Goal: Task Accomplishment & Management: Manage account settings

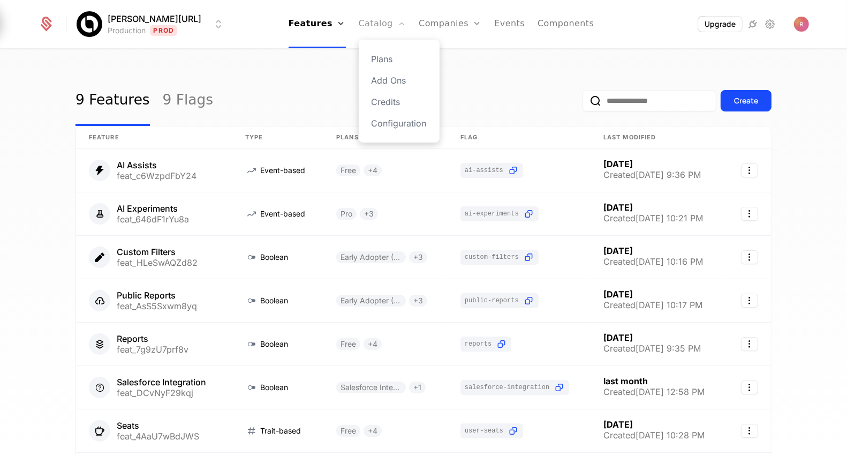
click at [382, 19] on link "Catalog" at bounding box center [383, 24] width 48 height 48
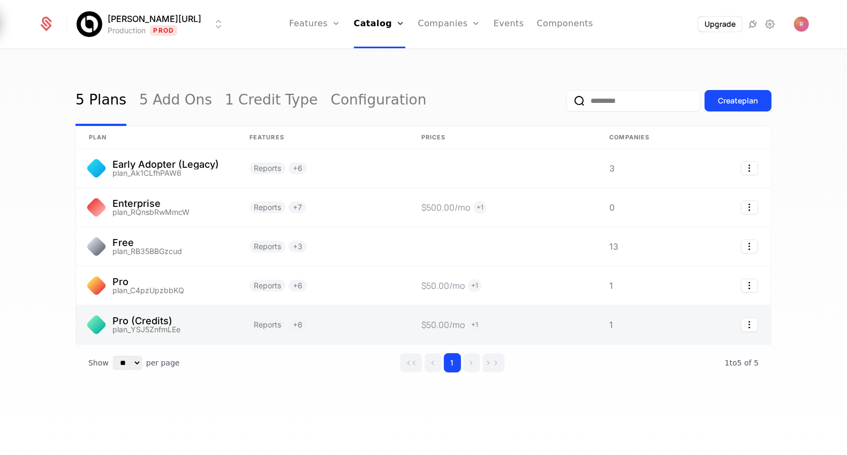
click at [211, 322] on link at bounding box center [156, 324] width 161 height 39
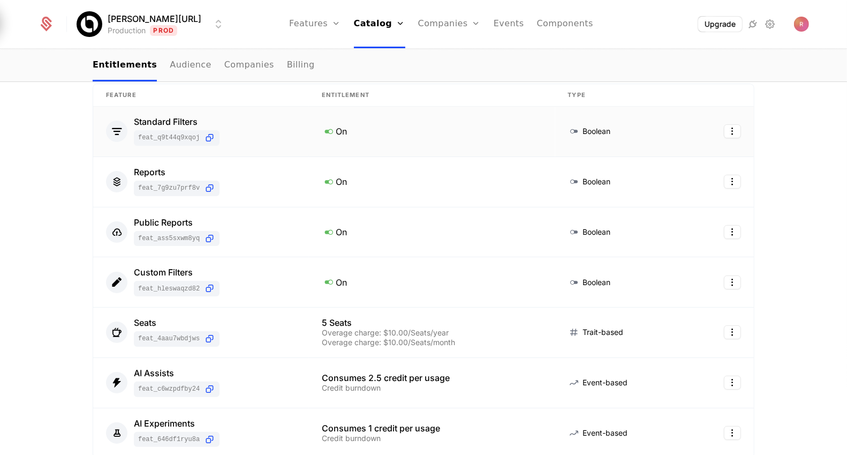
scroll to position [174, 0]
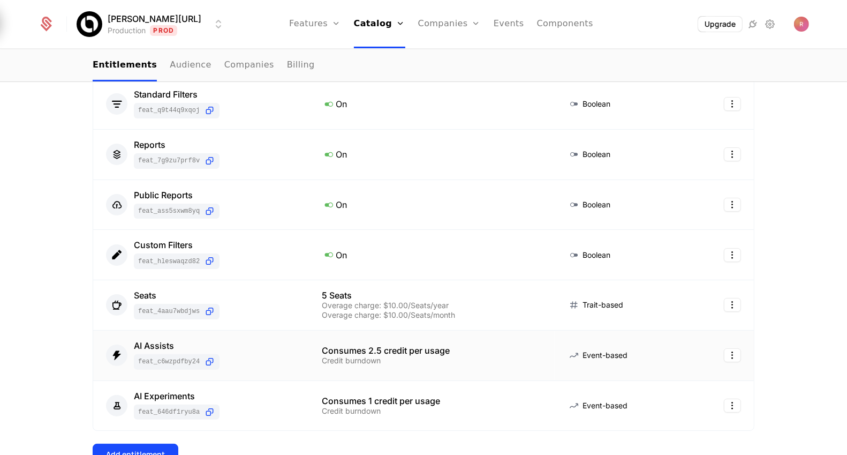
click at [237, 351] on div "AI Assists feat_c6WzpdFbY24" at bounding box center [201, 355] width 190 height 28
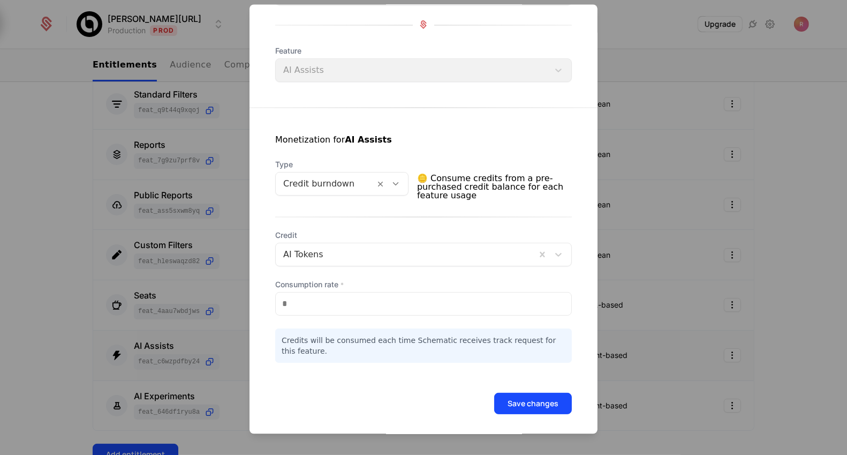
scroll to position [114, 0]
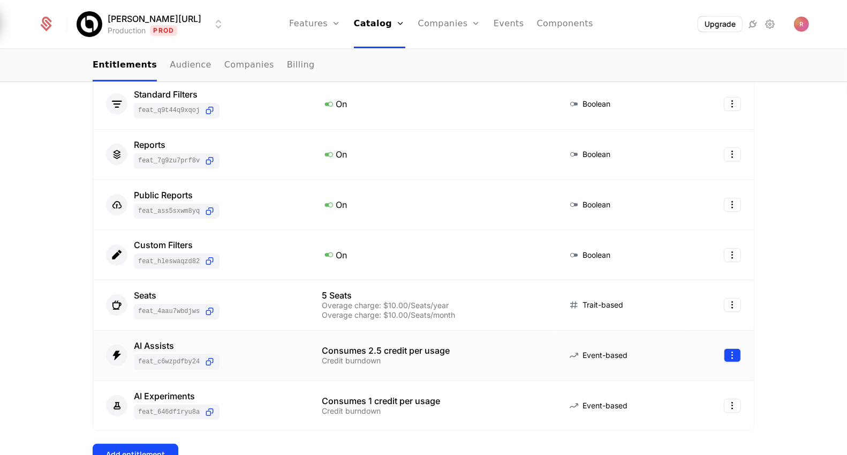
click at [736, 352] on html "Billy.ai Production Prod Features Features Flags Catalog Plans Add Ons Credits …" at bounding box center [423, 227] width 847 height 455
click at [671, 378] on div "Delete" at bounding box center [663, 380] width 32 height 15
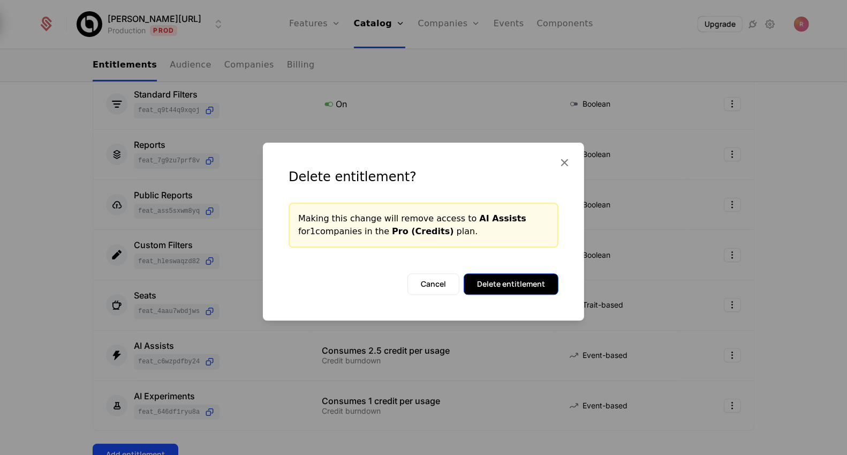
click at [527, 284] on button "Delete entitlement" at bounding box center [511, 283] width 95 height 21
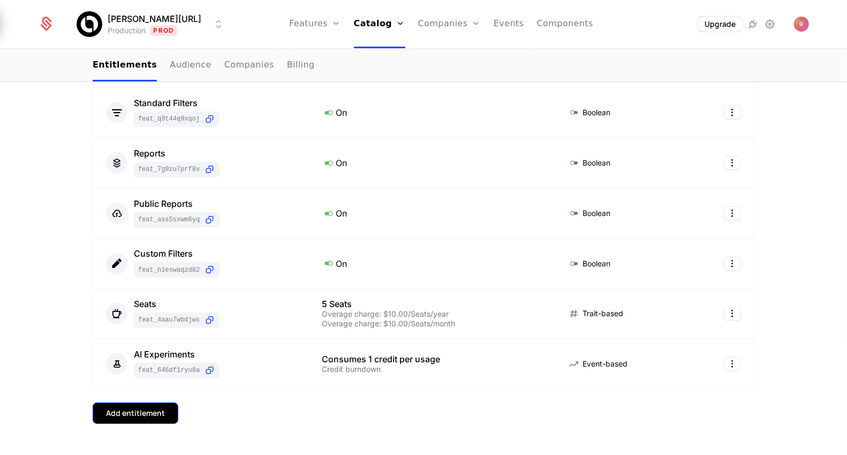
scroll to position [195, 0]
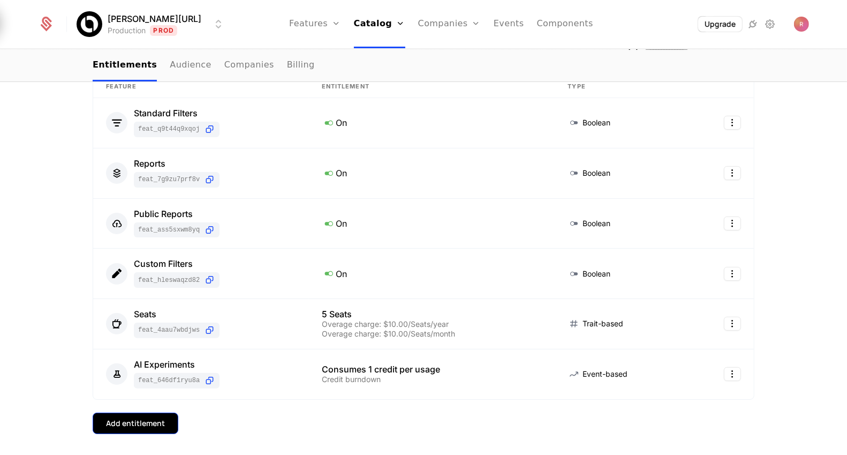
click at [135, 418] on div "Add entitlement" at bounding box center [135, 423] width 59 height 11
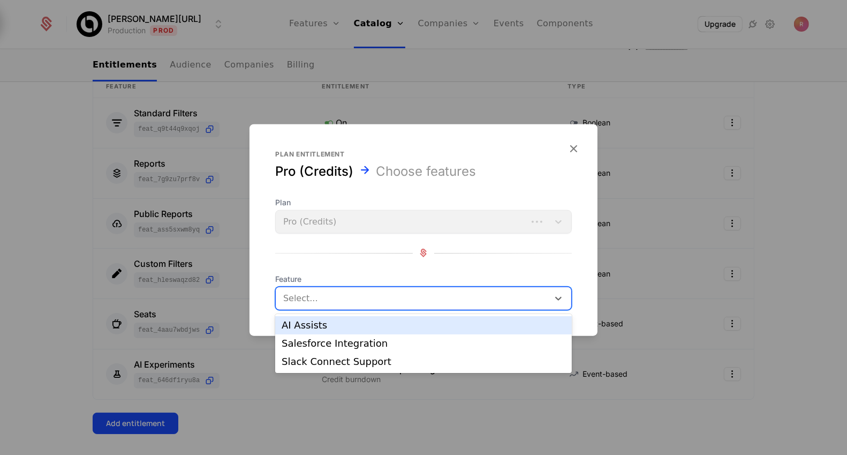
click at [330, 297] on div at bounding box center [413, 297] width 258 height 15
click at [329, 324] on div "AI Assists" at bounding box center [424, 325] width 284 height 10
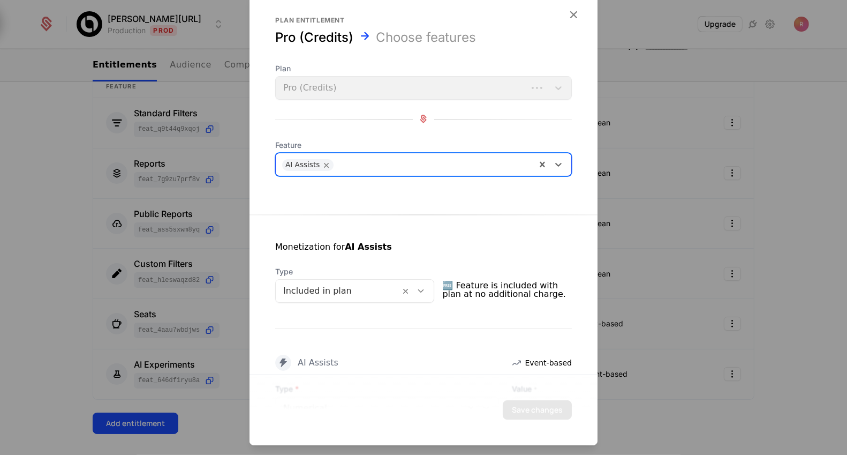
click at [347, 281] on div "Included in plan" at bounding box center [338, 290] width 125 height 19
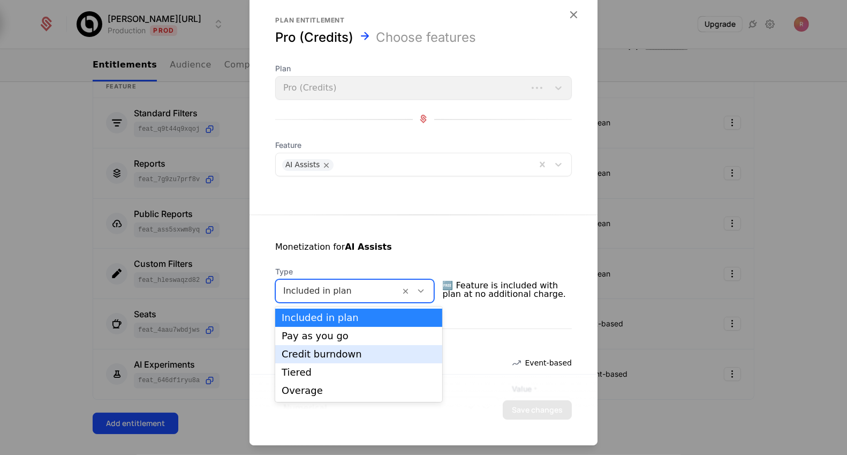
click at [324, 350] on div "Credit burndown" at bounding box center [359, 354] width 154 height 10
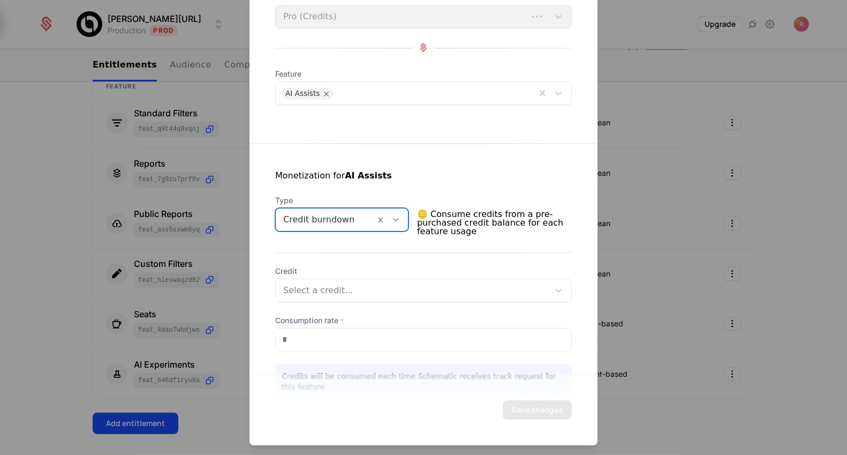
scroll to position [85, 0]
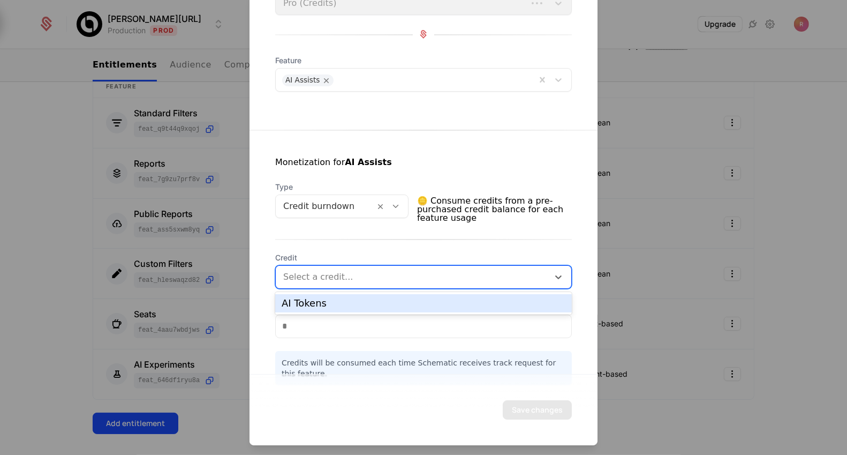
click at [340, 278] on div at bounding box center [412, 276] width 258 height 15
click at [330, 277] on div at bounding box center [412, 276] width 258 height 15
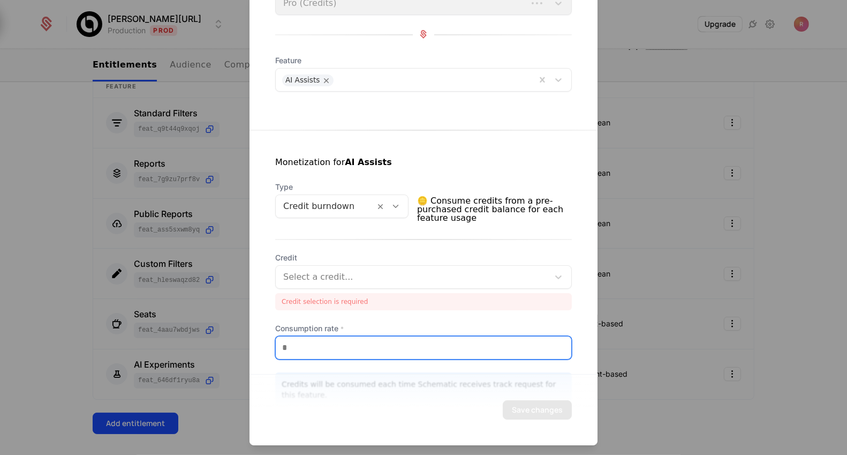
drag, startPoint x: 317, startPoint y: 320, endPoint x: 242, endPoint y: 320, distance: 74.5
click at [242, 320] on div "Plan entitlement Pro (Credits) Choose features Plan Pro (Credits) Feature AI As…" at bounding box center [423, 227] width 847 height 455
click at [307, 345] on input "**" at bounding box center [424, 347] width 296 height 22
type input "*"
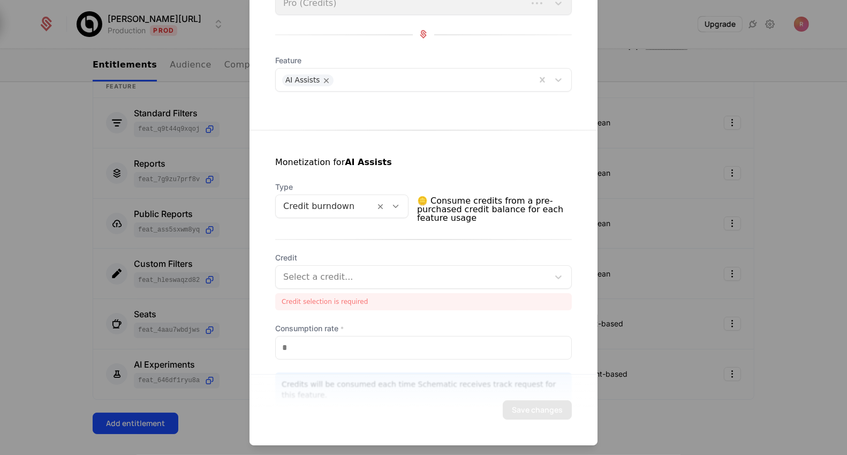
click at [331, 307] on div "Credit selection is required" at bounding box center [423, 301] width 297 height 17
click at [337, 277] on div at bounding box center [412, 276] width 258 height 15
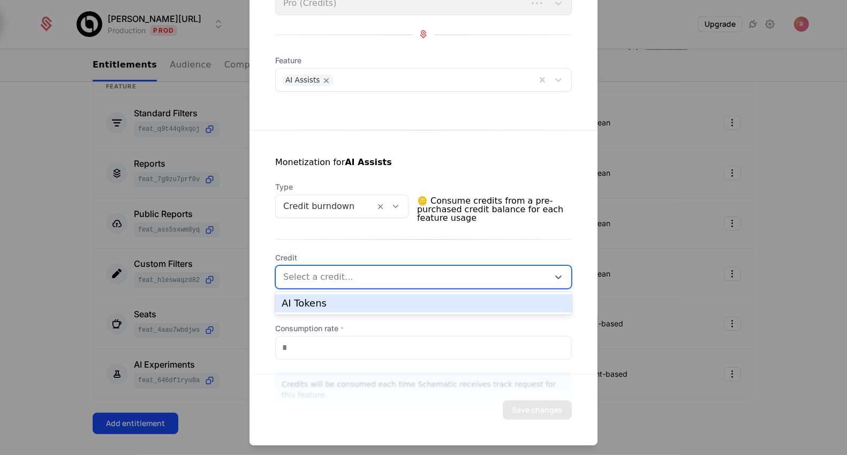
click at [329, 295] on div "AI Tokens" at bounding box center [423, 303] width 297 height 18
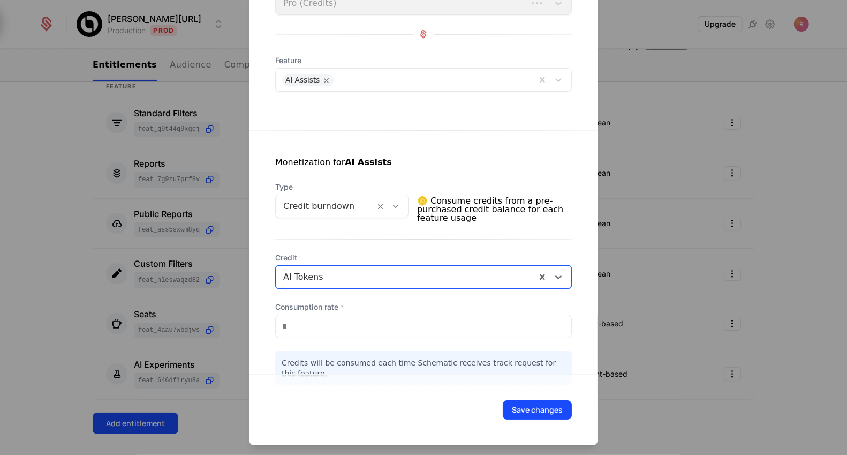
click at [347, 245] on div "Monetization for AI Assists Type Credit burndown 🪙 Consume credits from a pre-p…" at bounding box center [424, 257] width 348 height 255
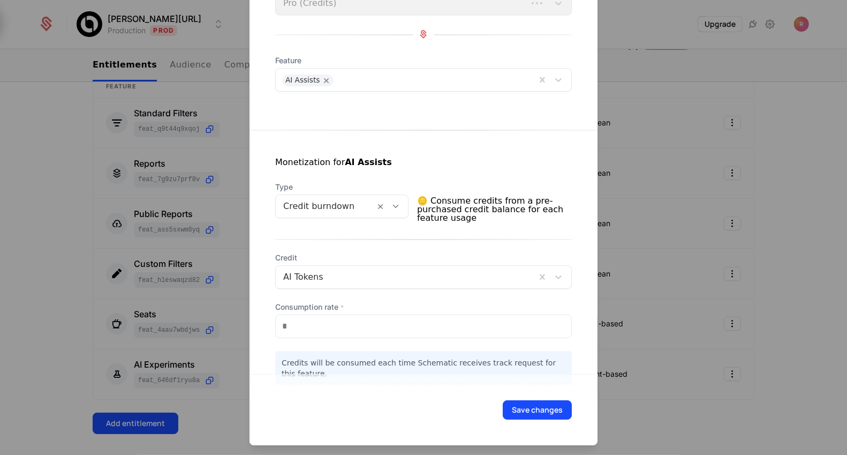
scroll to position [107, 0]
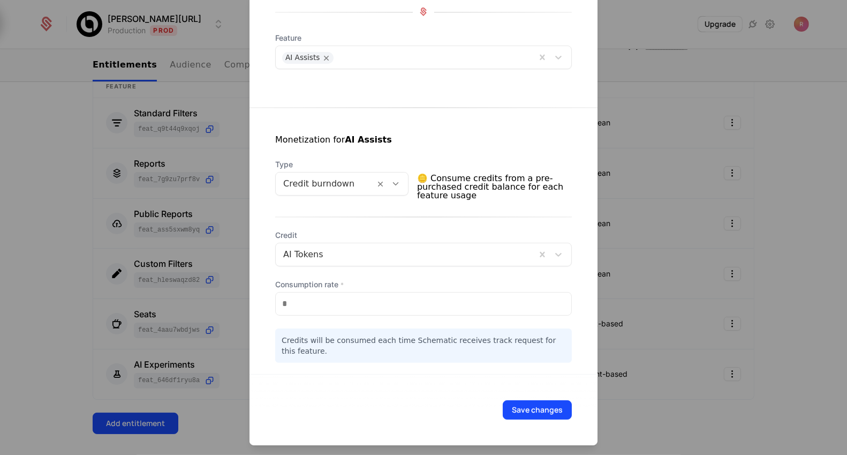
click at [198, 221] on div at bounding box center [423, 227] width 847 height 455
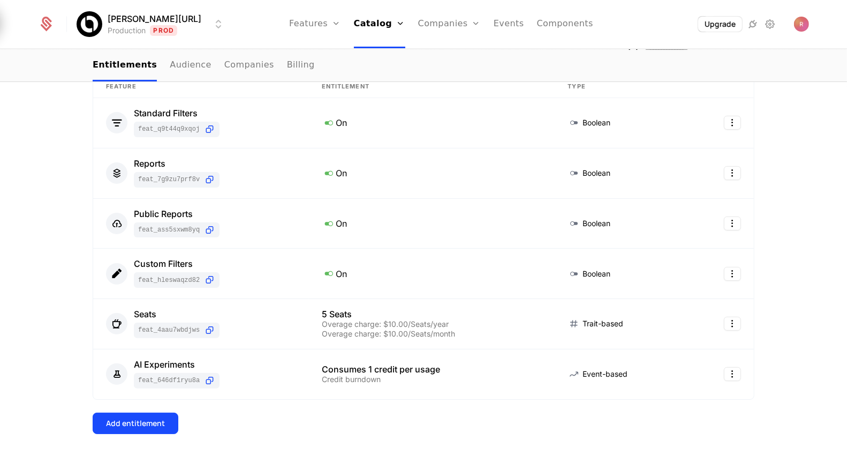
click at [138, 406] on div "Entitlement deleted successfully 6 Entitlements Feature Entitlement Type Standa…" at bounding box center [424, 234] width 662 height 467
click at [147, 420] on div "Add entitlement" at bounding box center [135, 423] width 59 height 11
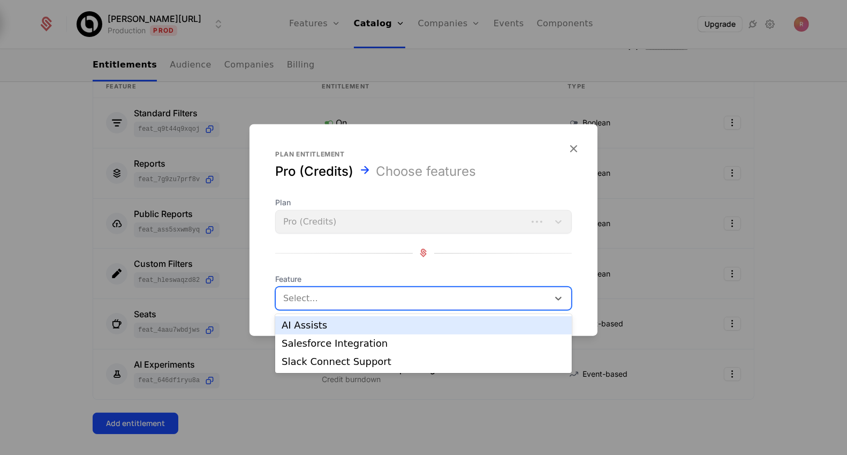
click at [328, 303] on div at bounding box center [413, 297] width 258 height 15
click at [328, 328] on div "AI Assists" at bounding box center [424, 325] width 284 height 10
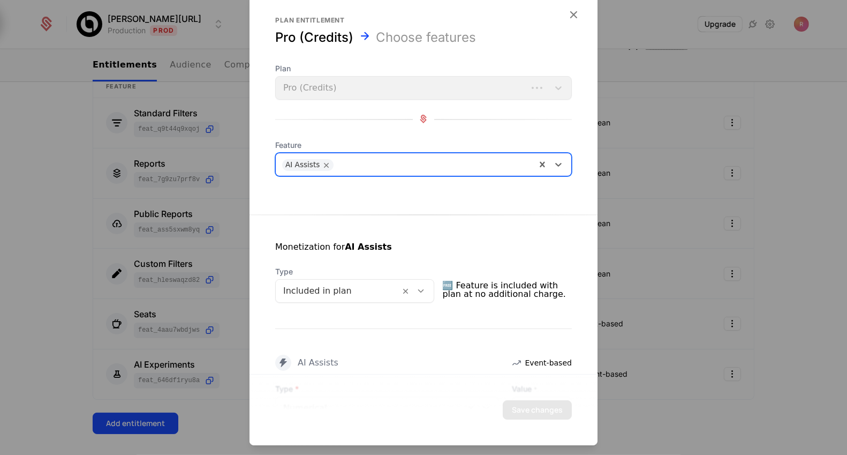
scroll to position [205, 0]
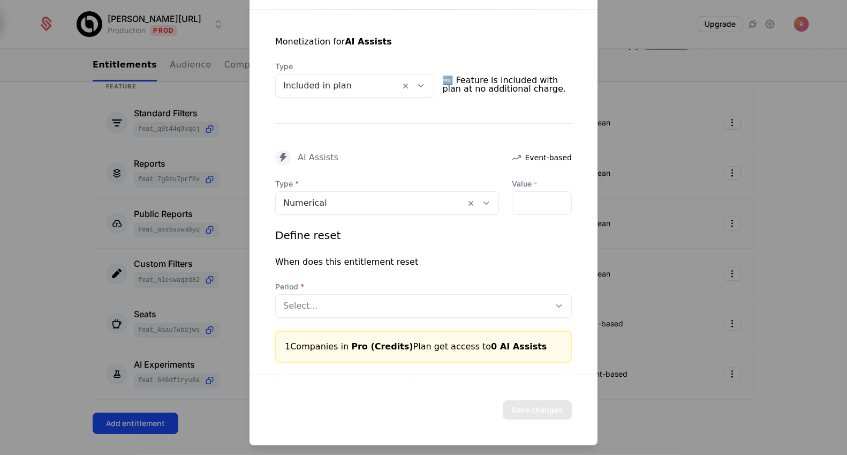
click at [313, 86] on div at bounding box center [338, 85] width 110 height 15
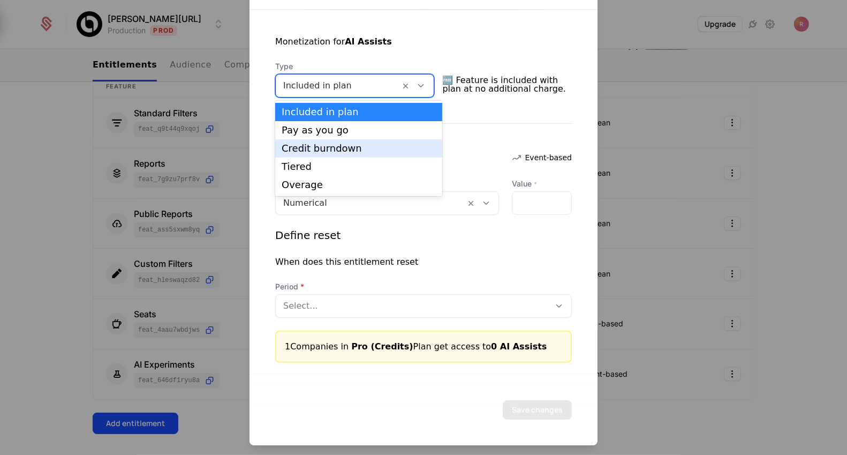
click at [308, 151] on div "Credit burndown" at bounding box center [359, 149] width 154 height 10
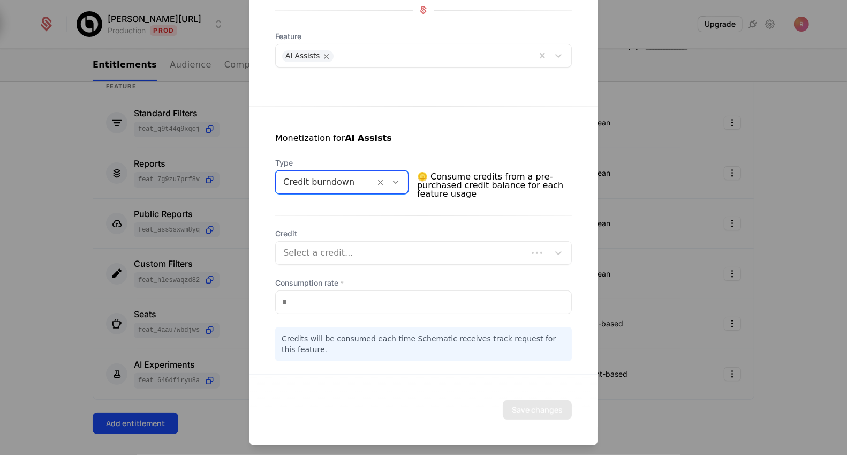
scroll to position [107, 0]
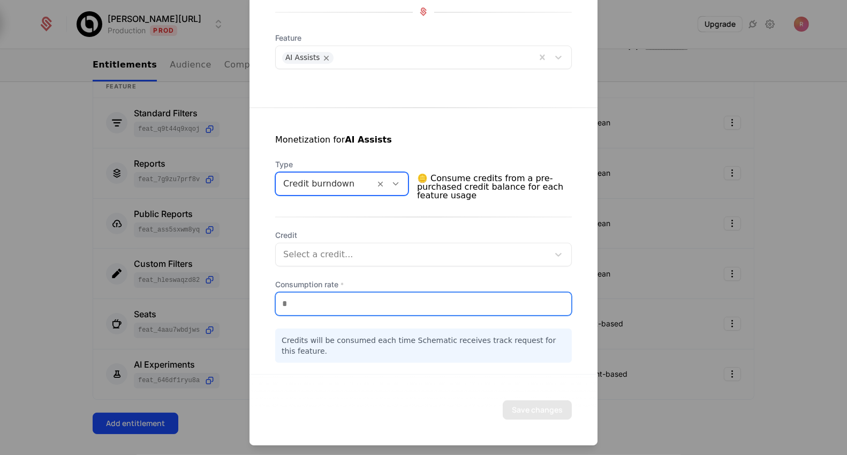
click at [314, 309] on input "*" at bounding box center [424, 303] width 296 height 22
type input "*"
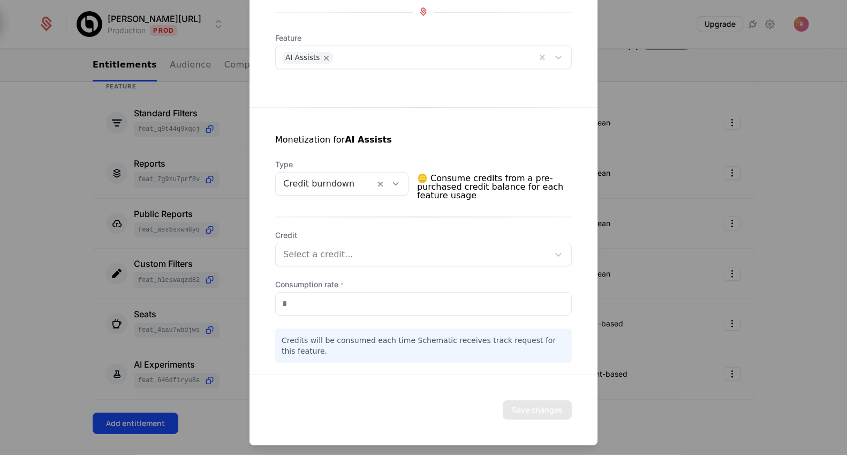
click at [328, 254] on div at bounding box center [412, 254] width 258 height 15
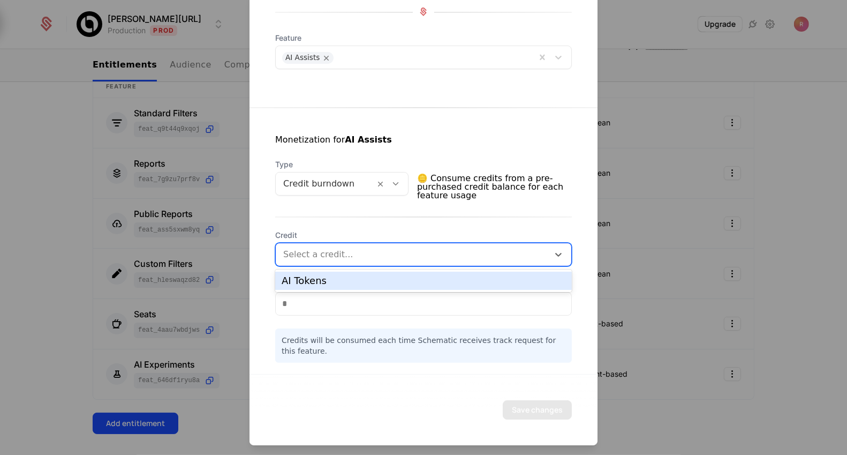
click at [327, 281] on div "AI Tokens" at bounding box center [424, 281] width 284 height 10
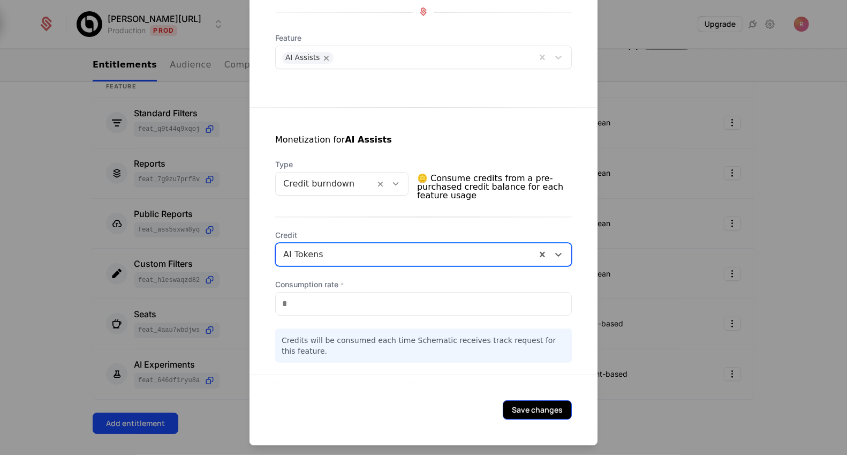
click at [535, 417] on button "Save changes" at bounding box center [537, 409] width 69 height 19
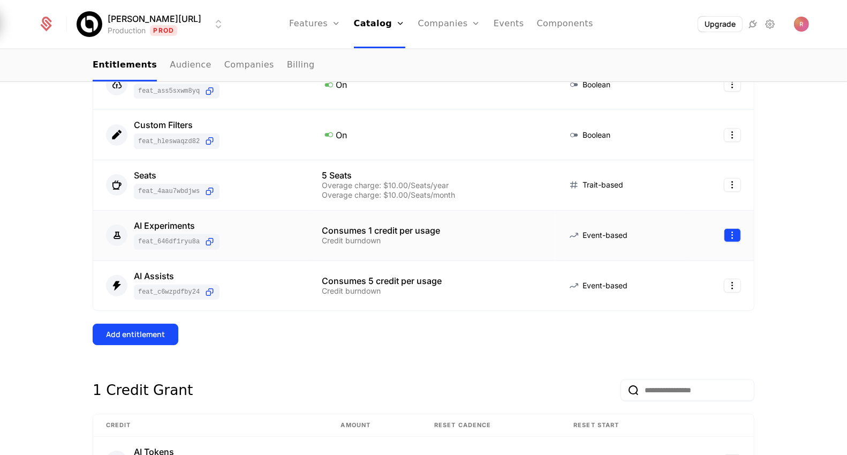
scroll to position [333, 0]
click at [733, 232] on html "Billy.ai Production Prod Features Features Flags Catalog Plans Add Ons Credits …" at bounding box center [423, 227] width 847 height 455
click at [685, 280] on div "Edit" at bounding box center [687, 283] width 81 height 15
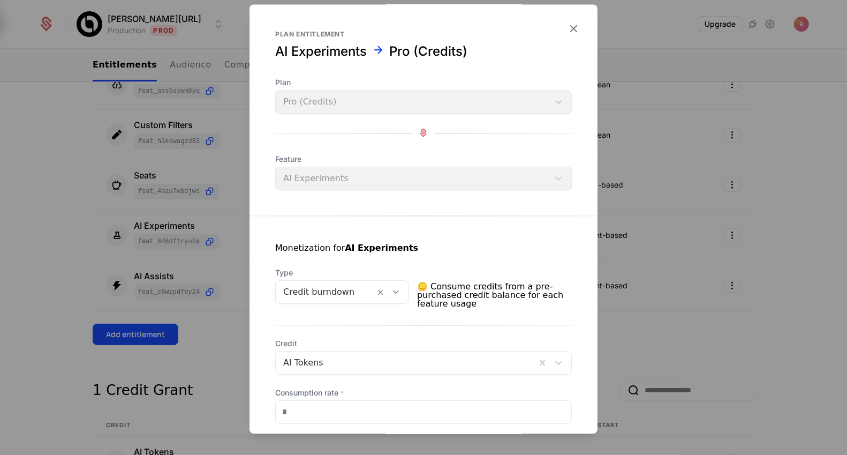
scroll to position [114, 0]
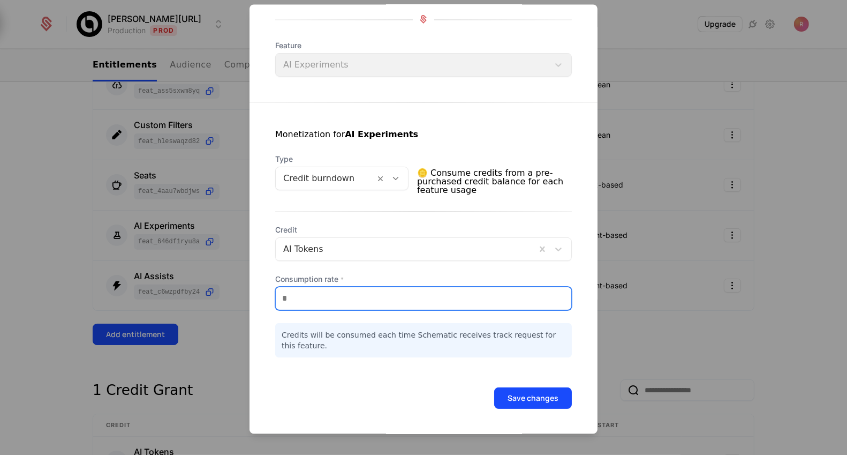
click at [313, 305] on input "*" at bounding box center [424, 298] width 296 height 22
type input "**"
click at [665, 365] on div at bounding box center [423, 227] width 847 height 455
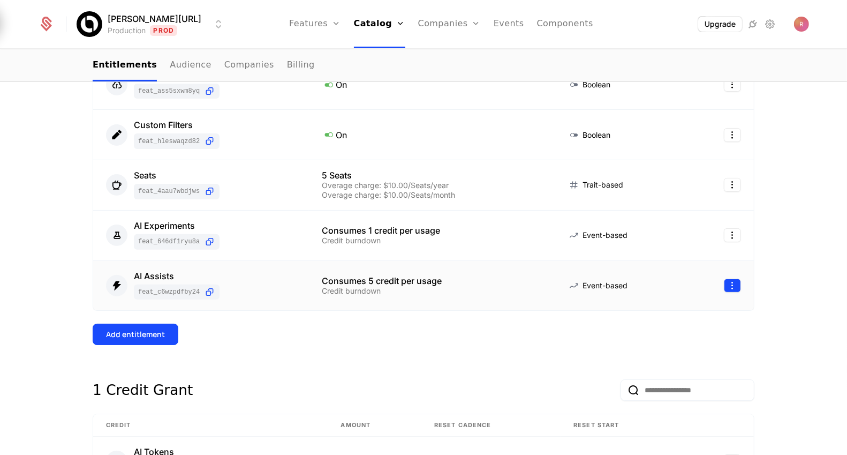
click at [735, 283] on html "Billy.ai Production Prod Features Features Flags Catalog Plans Add Ons Credits …" at bounding box center [423, 227] width 847 height 455
click at [514, 354] on html "Billy.ai Production Prod Features Features Flags Catalog Plans Add Ons Credits …" at bounding box center [423, 227] width 847 height 455
click at [738, 230] on html "Billy.ai Production Prod Features Features Flags Catalog Plans Add Ons Credits …" at bounding box center [423, 227] width 847 height 455
click at [668, 256] on div "Delete" at bounding box center [663, 260] width 32 height 15
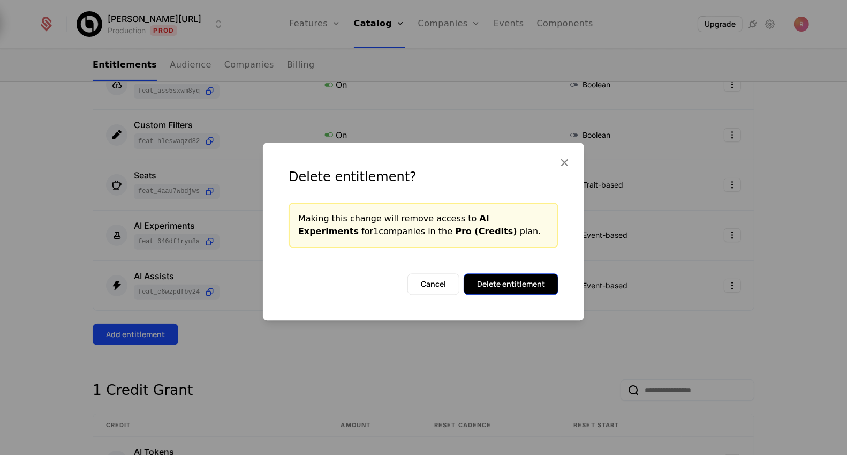
click at [482, 274] on button "Delete entitlement" at bounding box center [511, 283] width 95 height 21
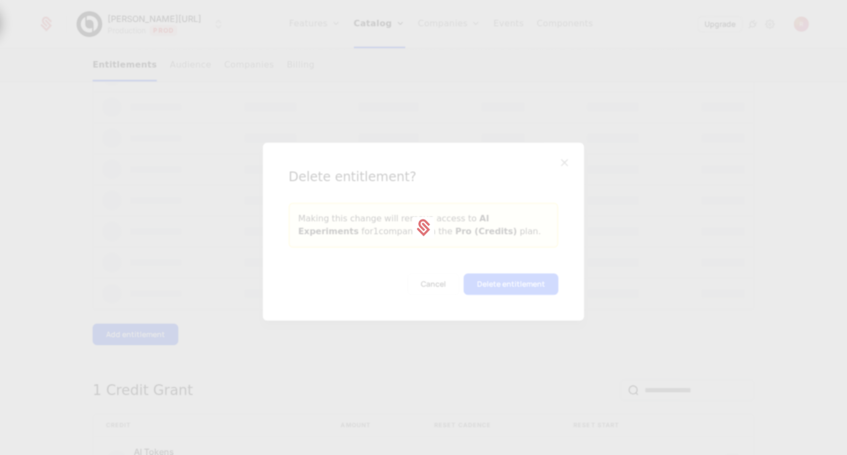
click at [411, 227] on div at bounding box center [423, 227] width 847 height 455
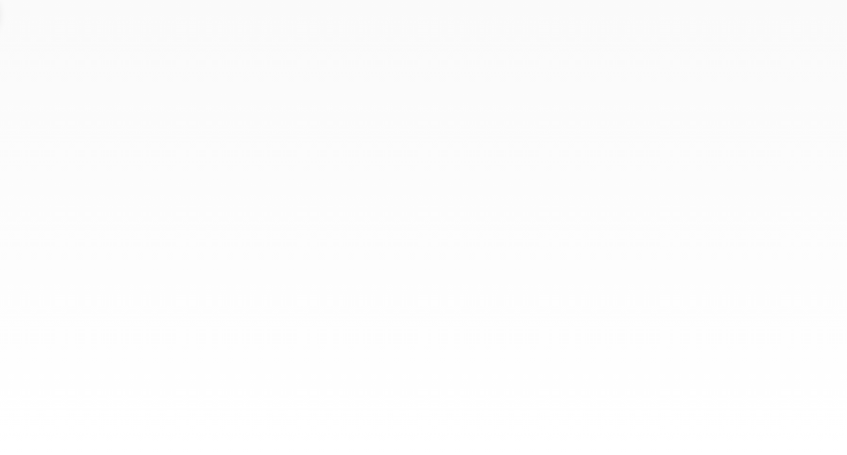
click at [475, 163] on div at bounding box center [423, 227] width 847 height 455
click at [175, 121] on div at bounding box center [423, 227] width 847 height 455
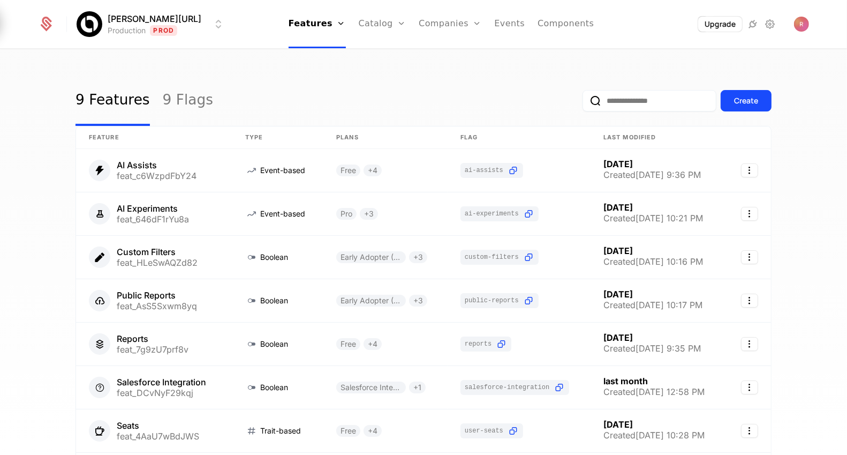
click at [370, 25] on link "Catalog" at bounding box center [383, 24] width 48 height 48
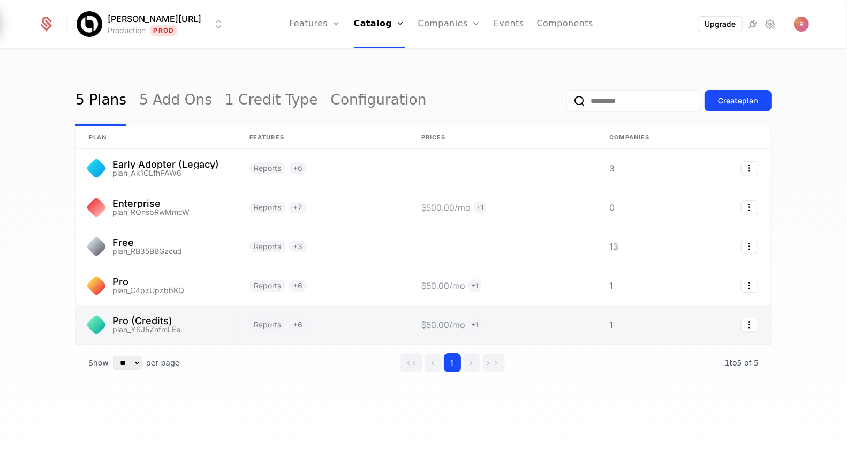
click at [156, 323] on link at bounding box center [156, 324] width 161 height 39
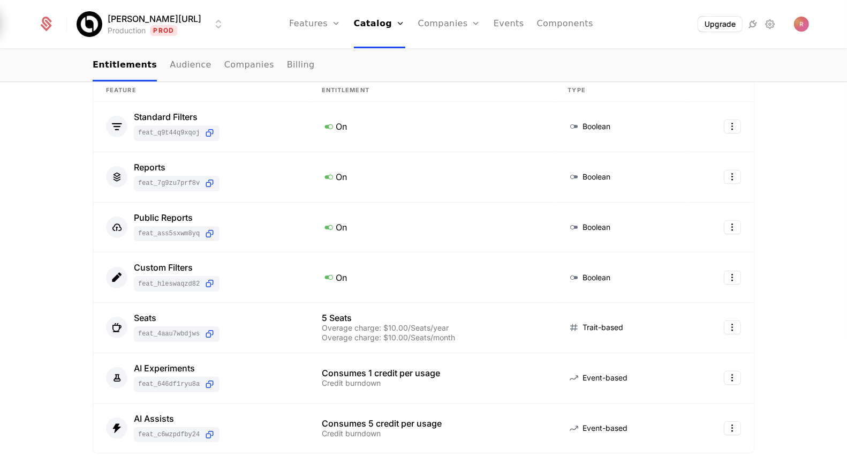
scroll to position [213, 0]
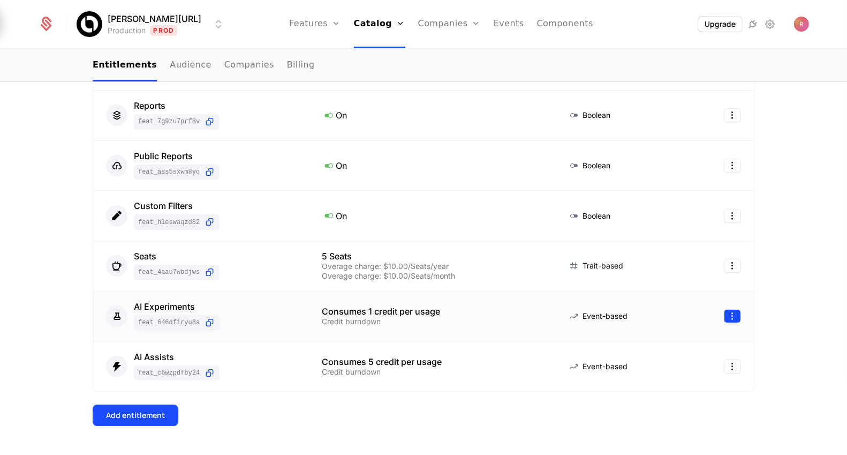
click at [738, 312] on html "Billy.ai Production Prod Features Features Flags Catalog Plans Add Ons Credits …" at bounding box center [423, 227] width 847 height 455
click at [680, 338] on div "Delete" at bounding box center [667, 340] width 40 height 15
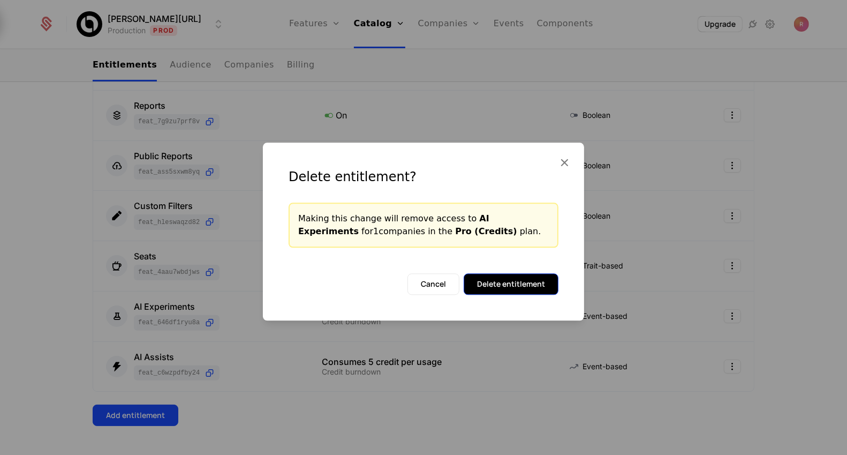
click at [536, 283] on button "Delete entitlement" at bounding box center [511, 283] width 95 height 21
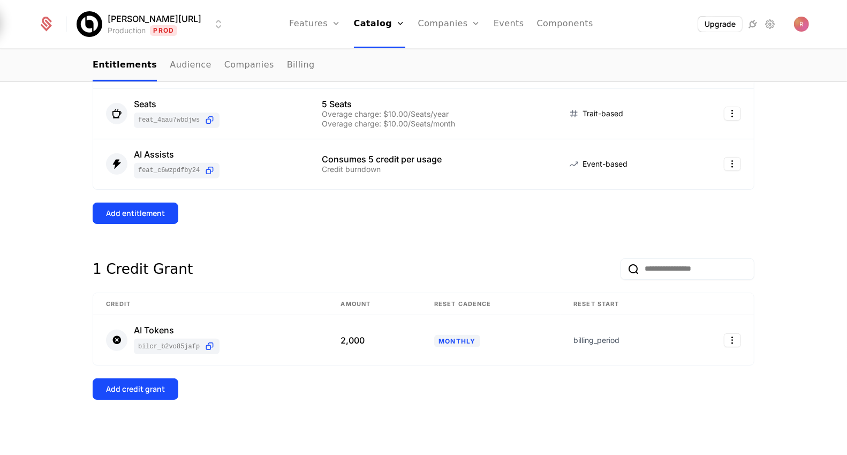
scroll to position [337, 0]
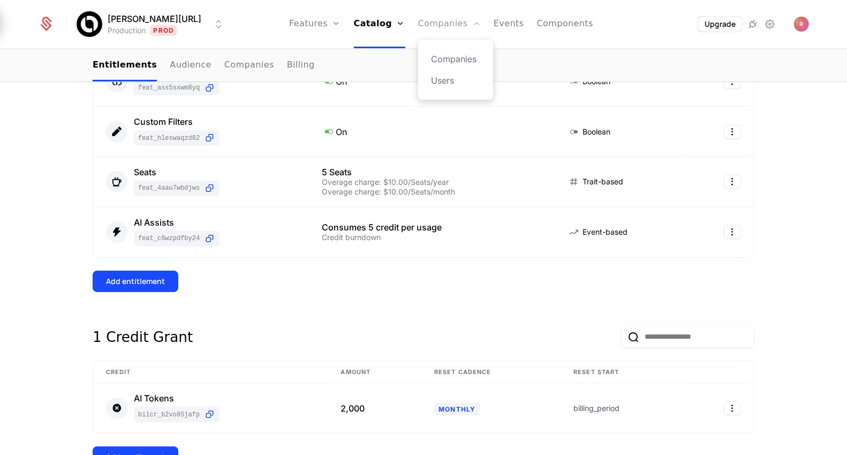
click at [427, 31] on link "Companies" at bounding box center [449, 24] width 63 height 48
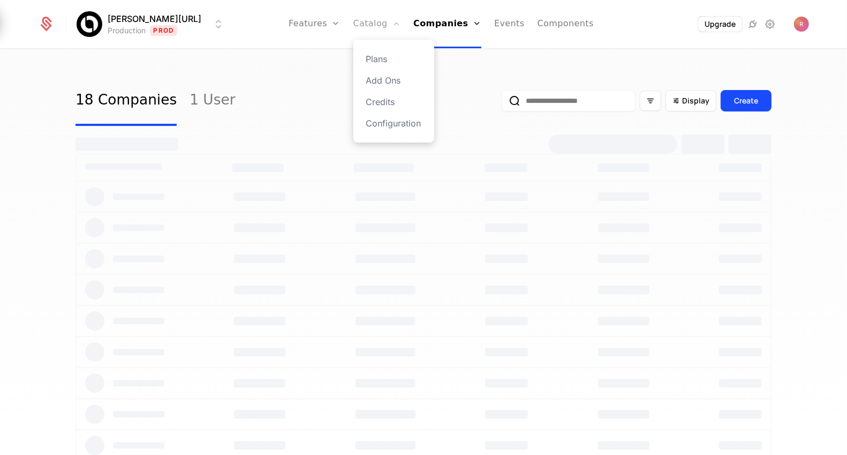
click at [362, 31] on link "Catalog" at bounding box center [378, 24] width 48 height 48
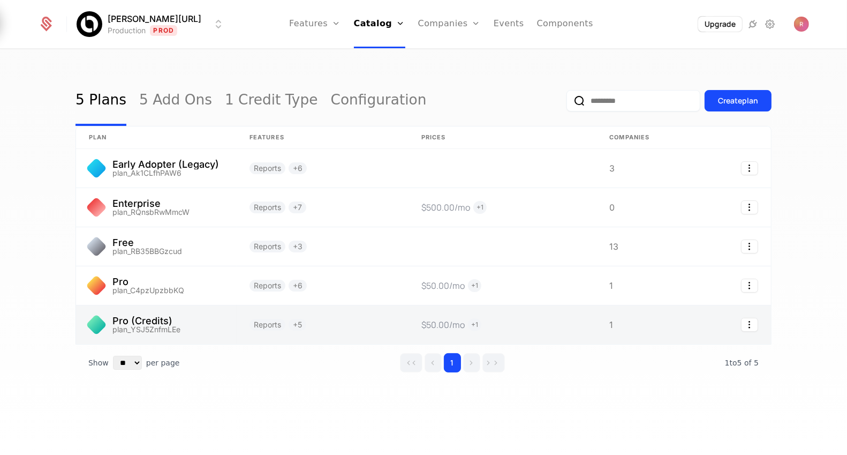
click at [195, 329] on link at bounding box center [156, 324] width 161 height 39
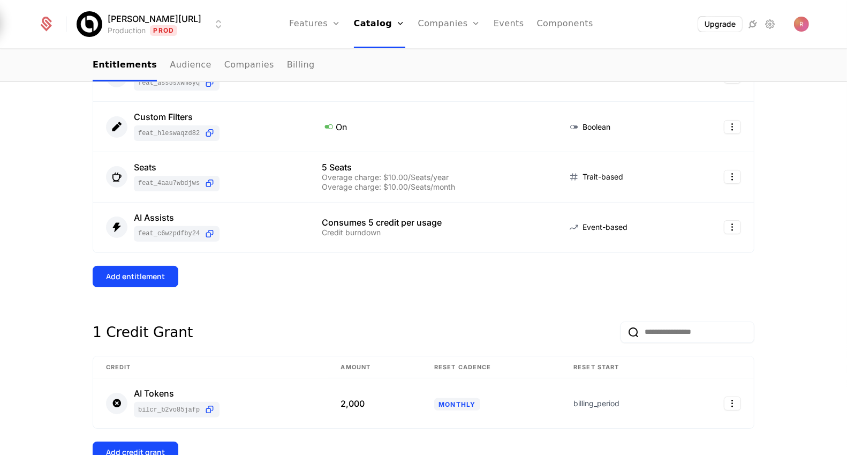
scroll to position [365, 0]
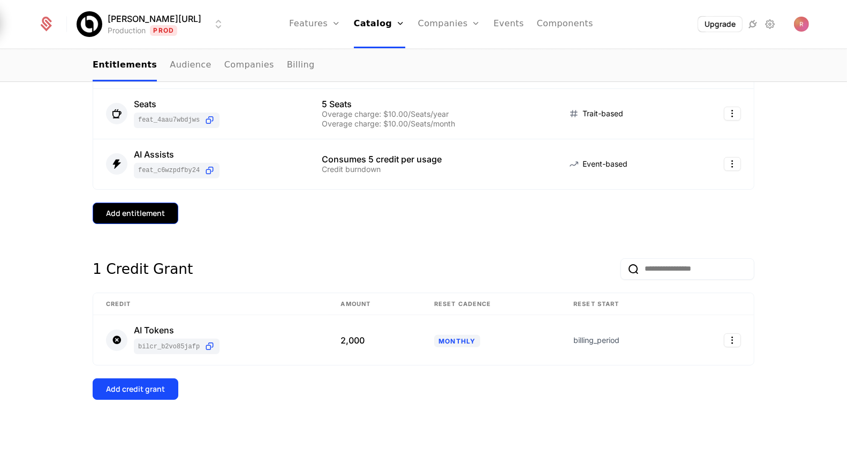
click at [162, 215] on div "Add entitlement" at bounding box center [135, 213] width 59 height 11
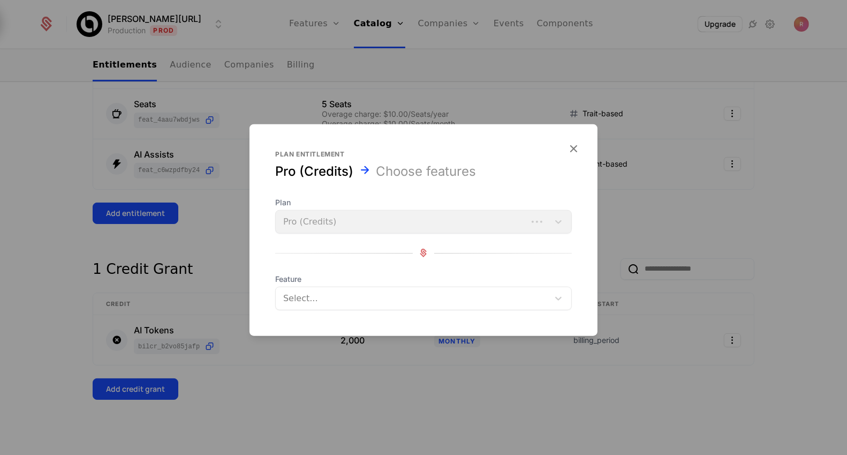
click at [326, 300] on div at bounding box center [413, 297] width 258 height 15
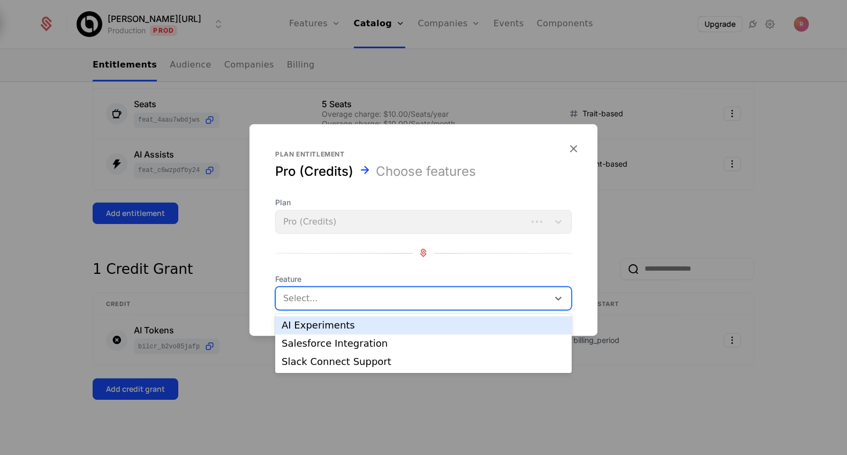
click at [324, 327] on div "AI Experiments" at bounding box center [424, 325] width 284 height 10
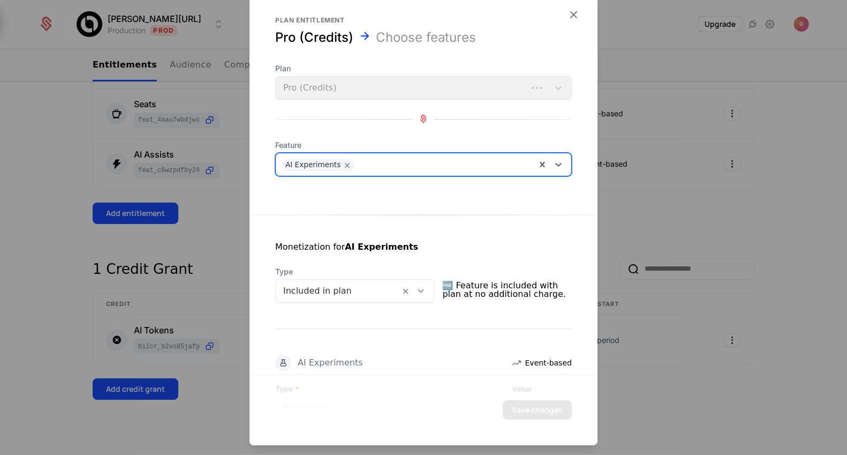
click at [330, 281] on div "Included in plan" at bounding box center [338, 290] width 125 height 19
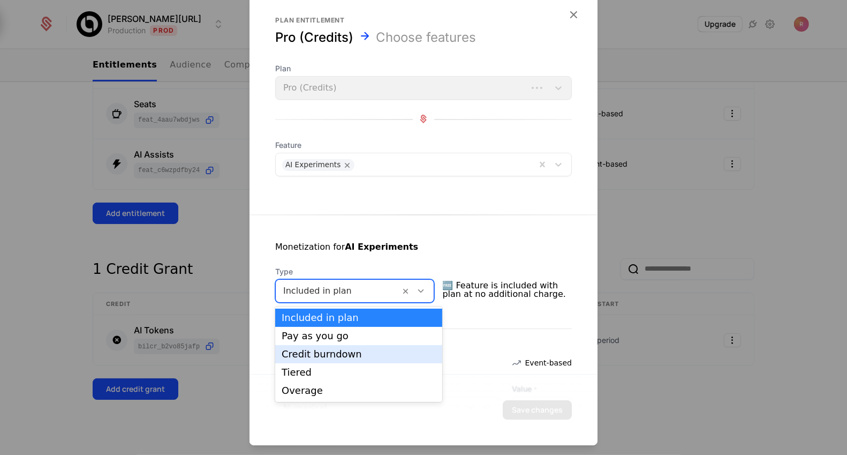
click at [312, 354] on div "Credit burndown" at bounding box center [359, 354] width 154 height 10
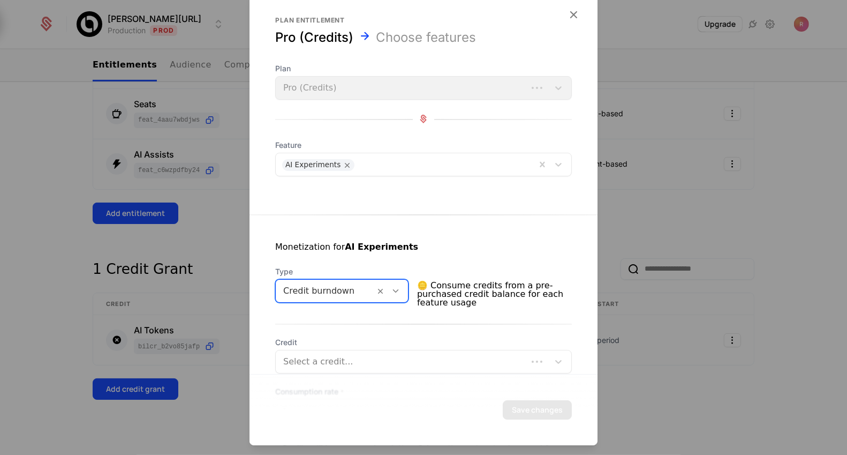
scroll to position [107, 0]
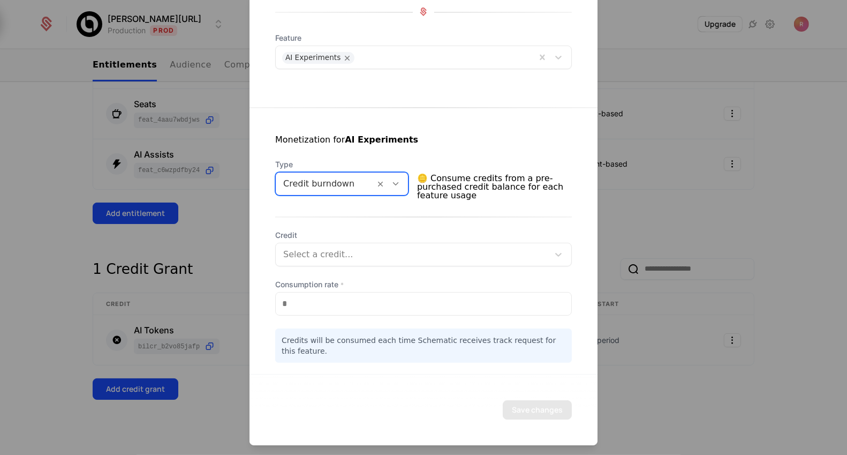
click at [334, 233] on span "Credit" at bounding box center [423, 235] width 297 height 11
click at [327, 267] on div "Credit Select a credit... Consumption rate * * Credits will be consumed each ti…" at bounding box center [423, 296] width 297 height 133
click at [326, 261] on div "Select a credit..." at bounding box center [412, 254] width 273 height 19
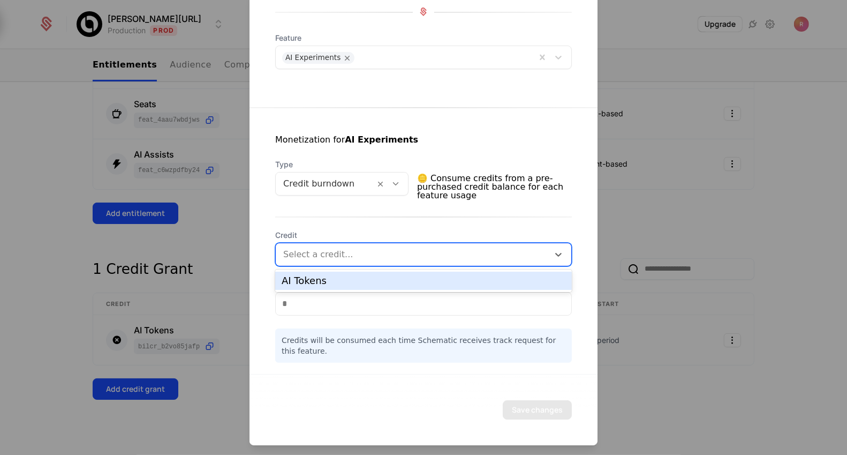
click at [328, 273] on div "AI Tokens" at bounding box center [423, 281] width 297 height 18
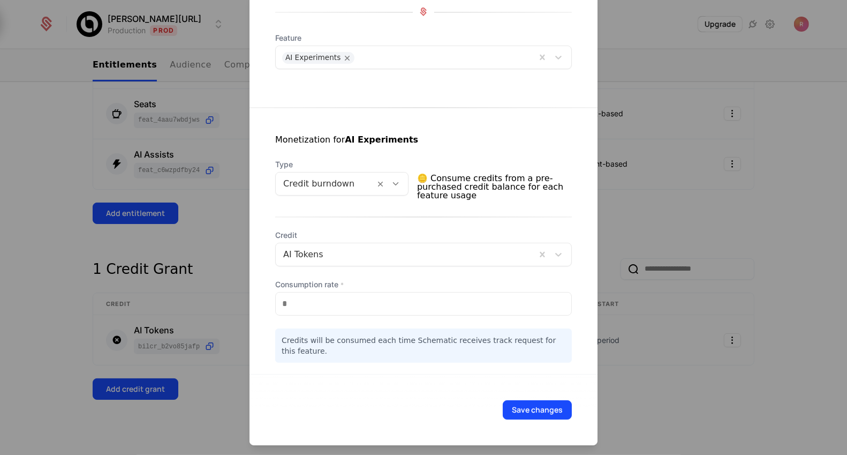
click at [320, 321] on div "Credit AI Tokens Consumption rate * * Credits will be consumed each time Schema…" at bounding box center [423, 296] width 297 height 133
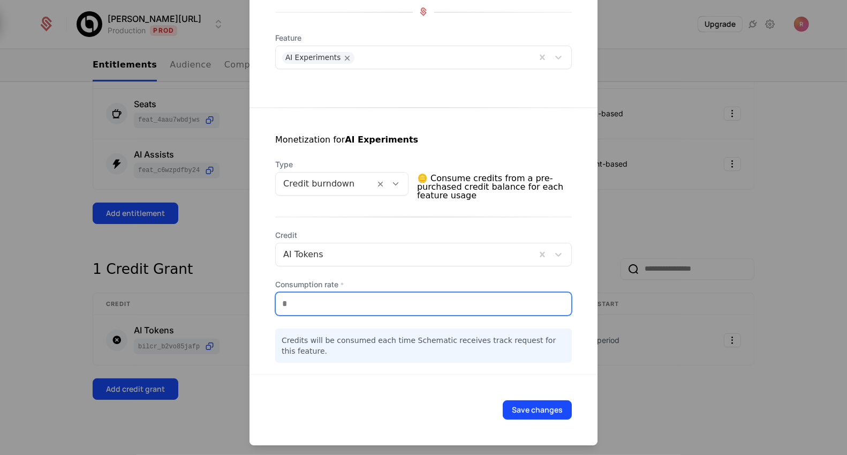
click at [320, 308] on input "*" at bounding box center [424, 303] width 296 height 22
type input "**"
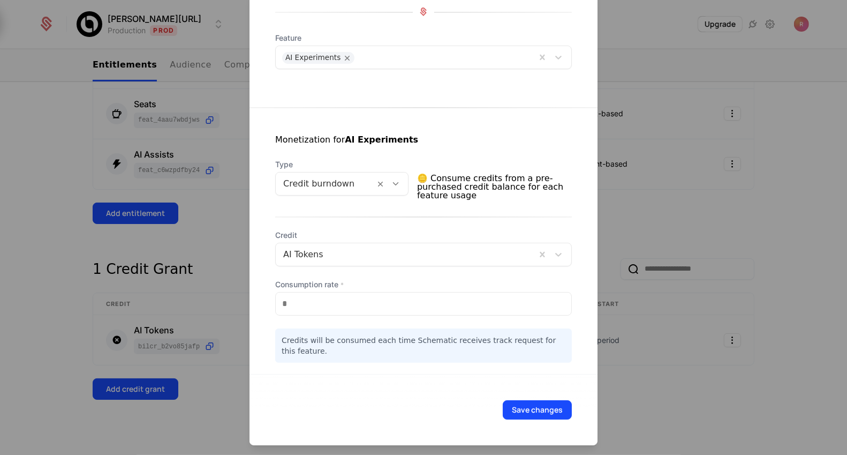
click at [351, 272] on div "Credit AI Tokens Consumption rate * ** Credits will be consumed each time Schem…" at bounding box center [423, 296] width 297 height 133
click at [162, 112] on div at bounding box center [423, 227] width 847 height 455
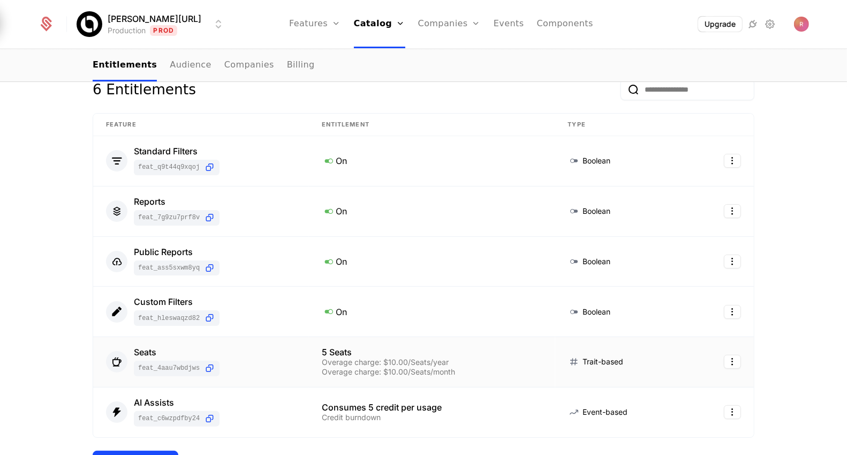
scroll to position [16, 0]
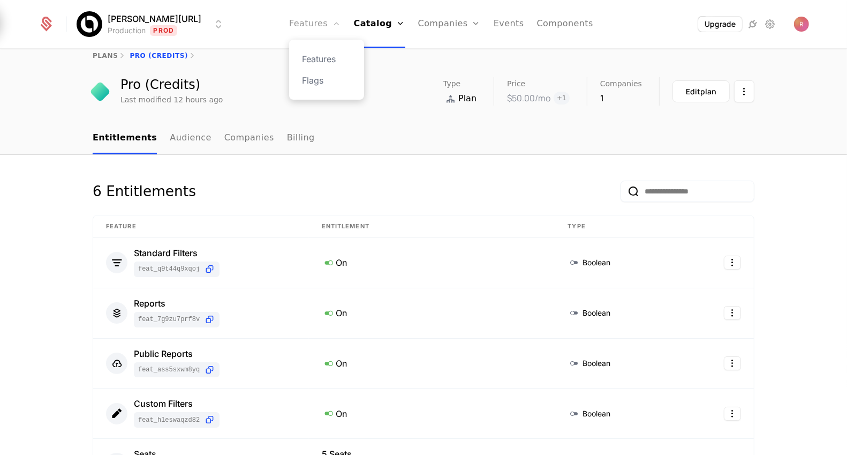
click at [307, 16] on link "Features" at bounding box center [314, 24] width 51 height 48
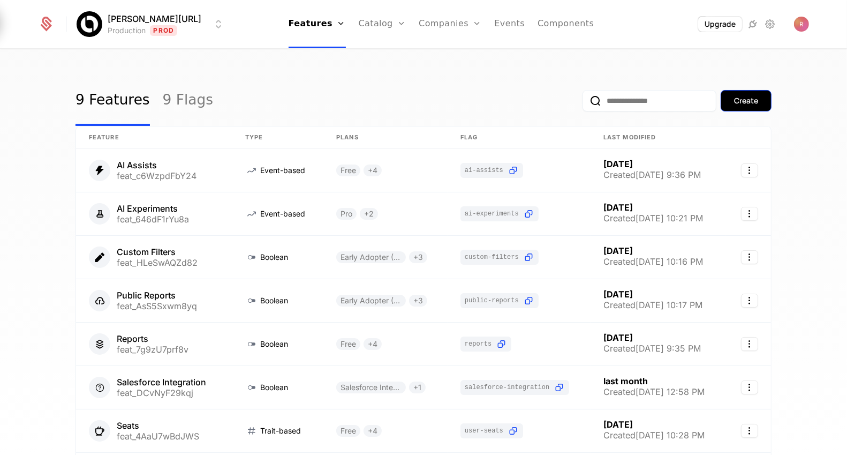
click at [743, 94] on button "Create" at bounding box center [746, 100] width 51 height 21
click at [359, 23] on link "Catalog" at bounding box center [383, 24] width 48 height 48
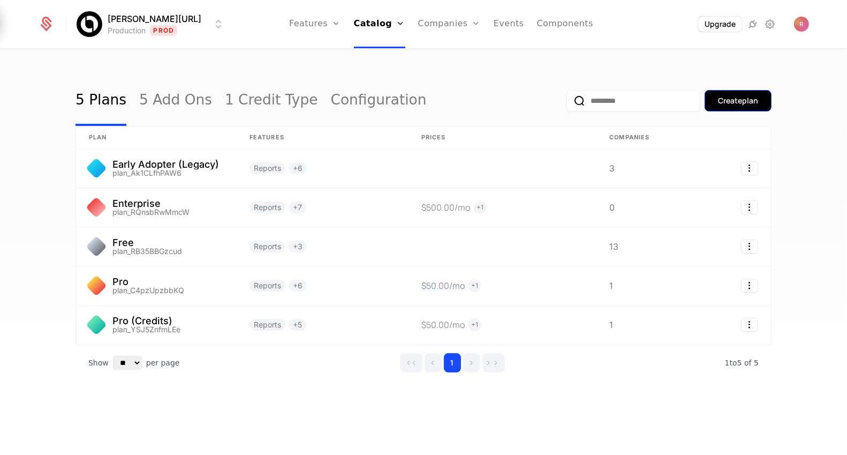
click at [728, 95] on button "Create plan" at bounding box center [738, 100] width 67 height 21
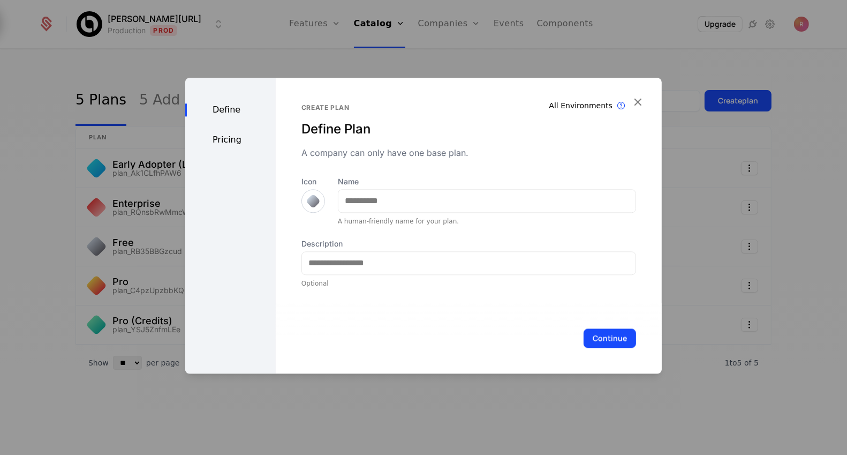
click at [374, 223] on div "A human-friendly name for your plan." at bounding box center [487, 221] width 298 height 9
click at [385, 201] on input "Name" at bounding box center [487, 201] width 297 height 22
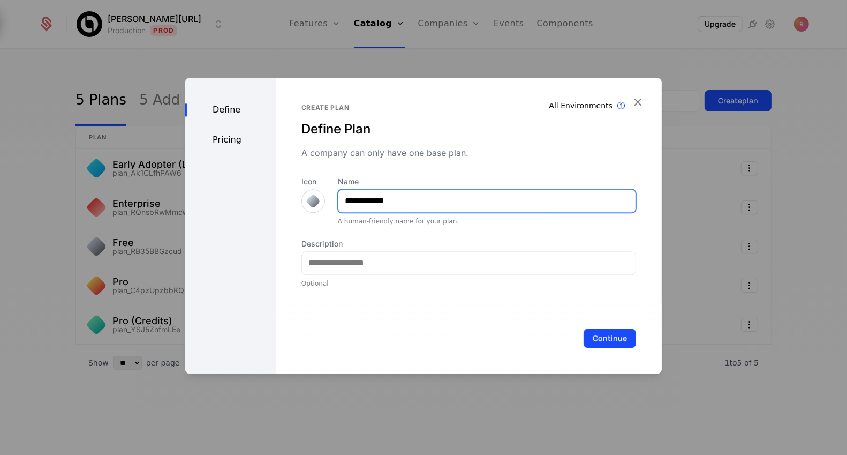
click at [404, 205] on input "**********" at bounding box center [487, 201] width 297 height 22
type input "**********"
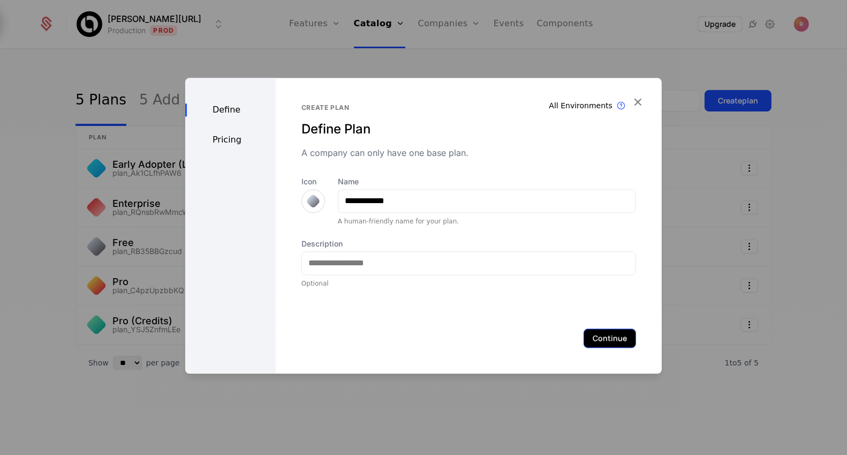
click at [595, 331] on button "Continue" at bounding box center [610, 337] width 52 height 19
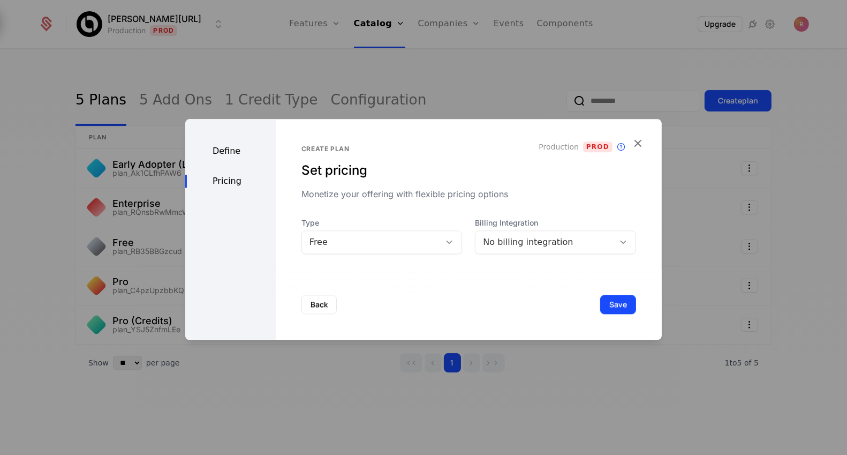
click at [365, 251] on div "Free" at bounding box center [382, 242] width 161 height 24
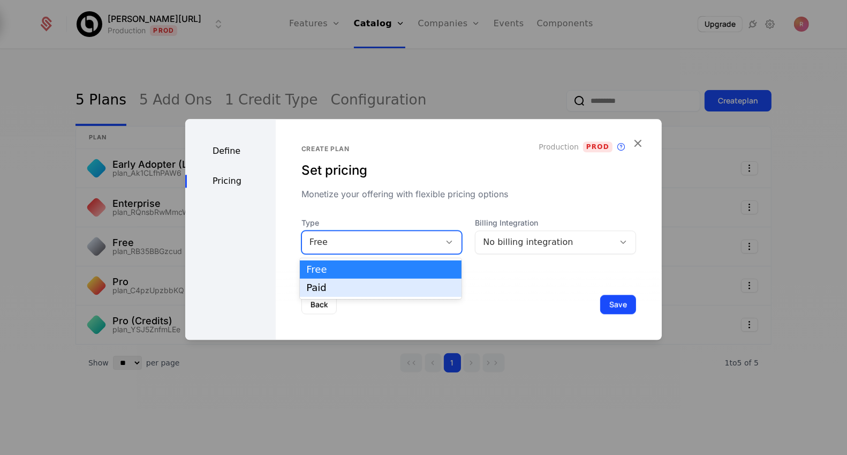
click at [357, 281] on div "Paid" at bounding box center [381, 288] width 162 height 18
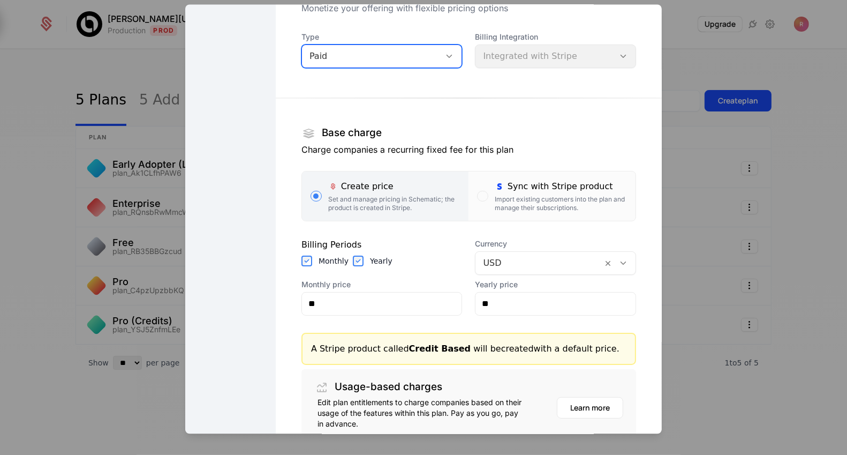
scroll to position [91, 0]
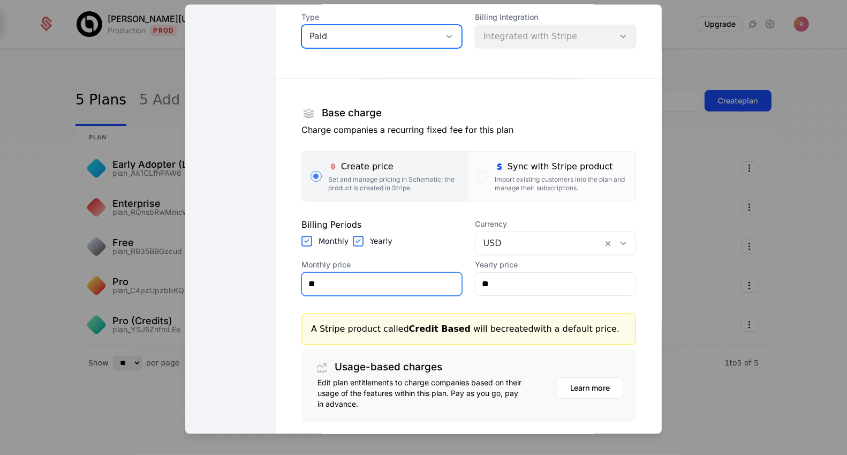
click at [351, 293] on input "**" at bounding box center [382, 284] width 160 height 22
type input "***"
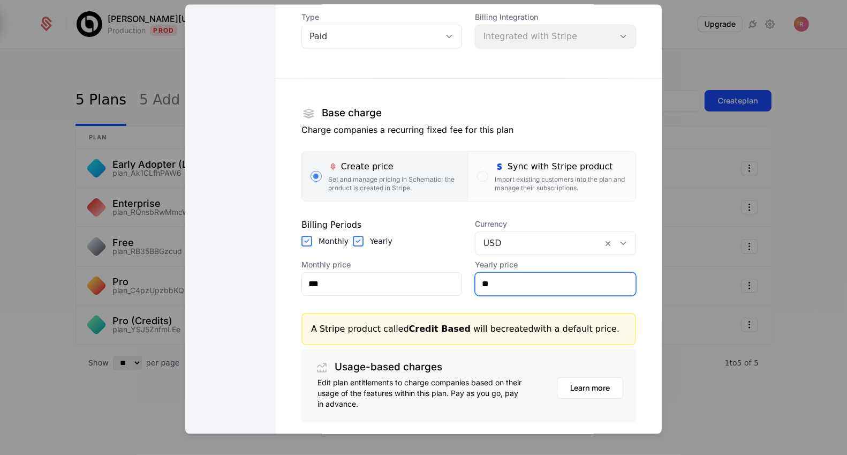
click at [525, 276] on input "**" at bounding box center [556, 284] width 160 height 22
click at [522, 287] on input "**" at bounding box center [556, 284] width 160 height 22
type input "****"
click at [537, 111] on div "Base charge" at bounding box center [469, 113] width 335 height 19
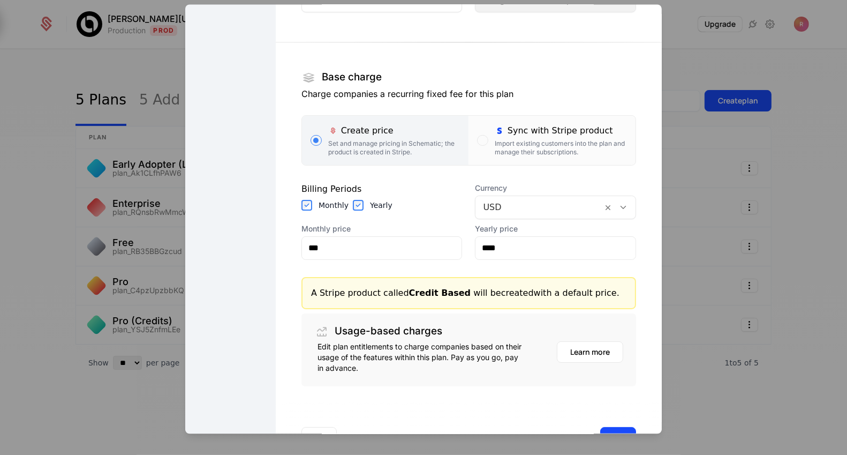
scroll to position [164, 0]
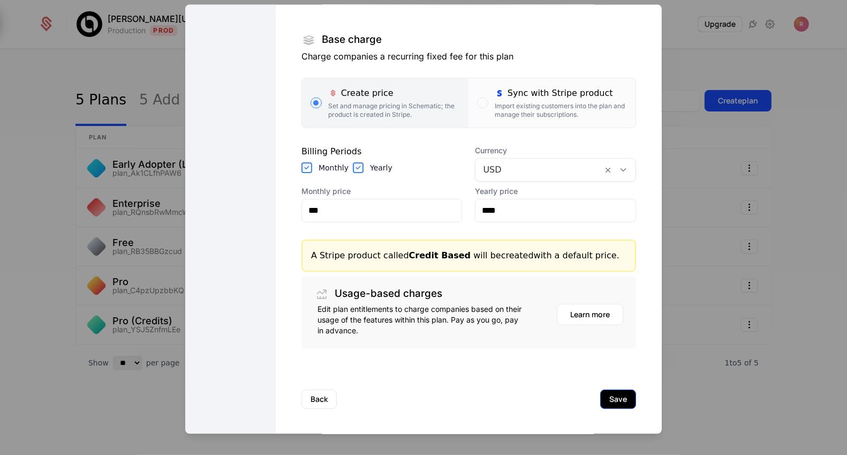
click at [610, 396] on button "Save" at bounding box center [618, 398] width 36 height 19
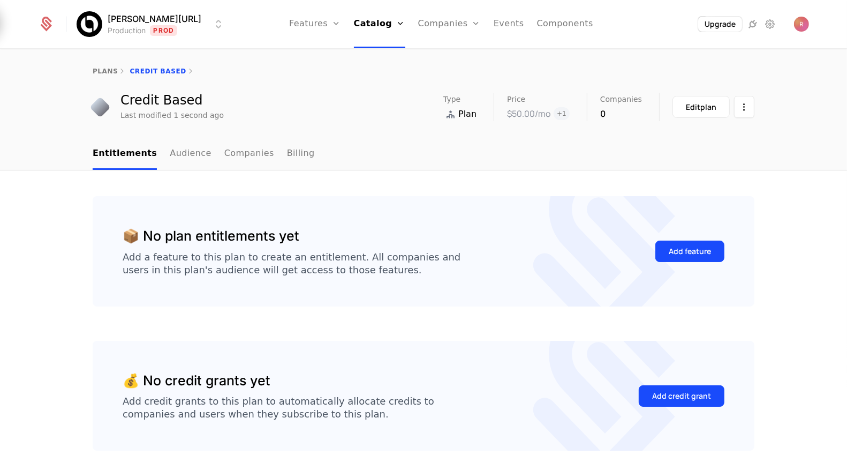
scroll to position [55, 0]
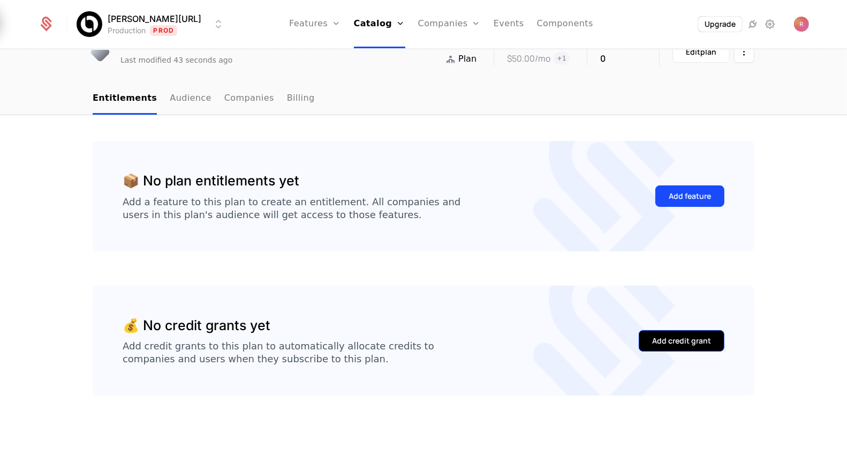
click at [693, 347] on button "Add credit grant" at bounding box center [682, 340] width 86 height 21
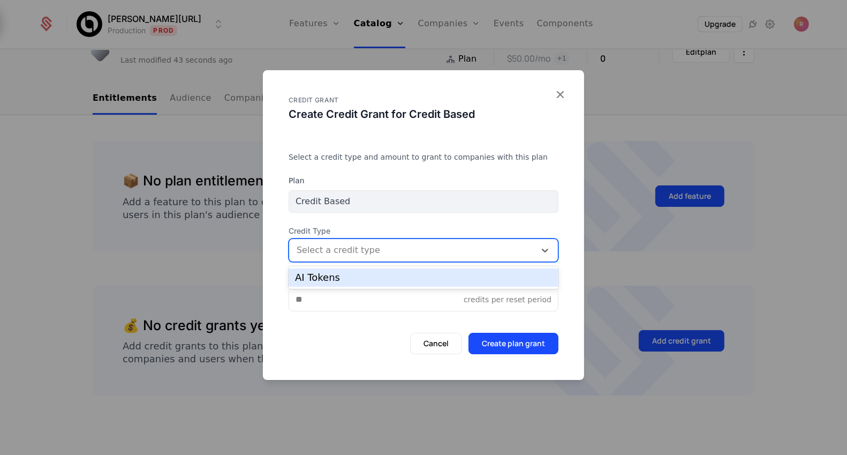
click at [366, 246] on div at bounding box center [412, 250] width 231 height 15
click at [345, 279] on div "AI Tokens" at bounding box center [423, 278] width 257 height 10
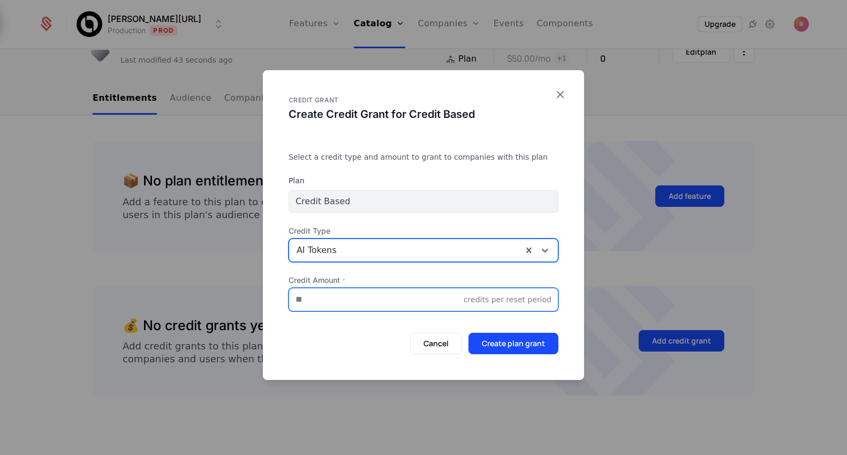
click at [328, 305] on input "Credit Amount *" at bounding box center [376, 299] width 175 height 22
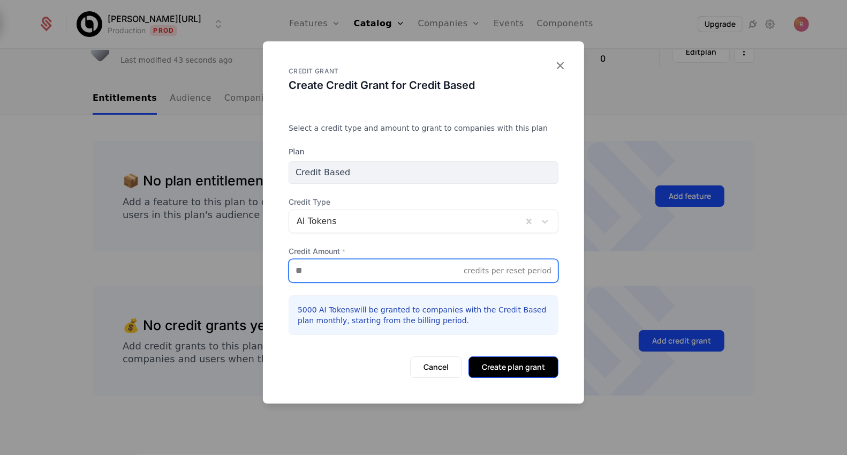
type input "****"
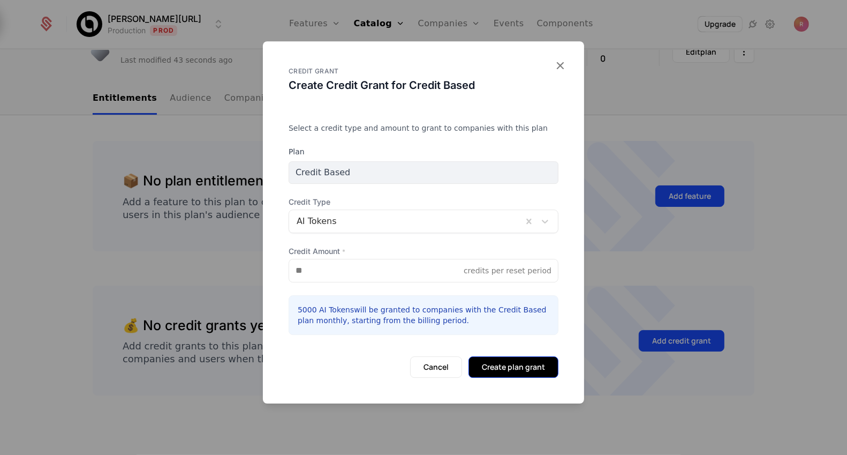
click at [500, 357] on button "Create plan grant" at bounding box center [514, 366] width 90 height 21
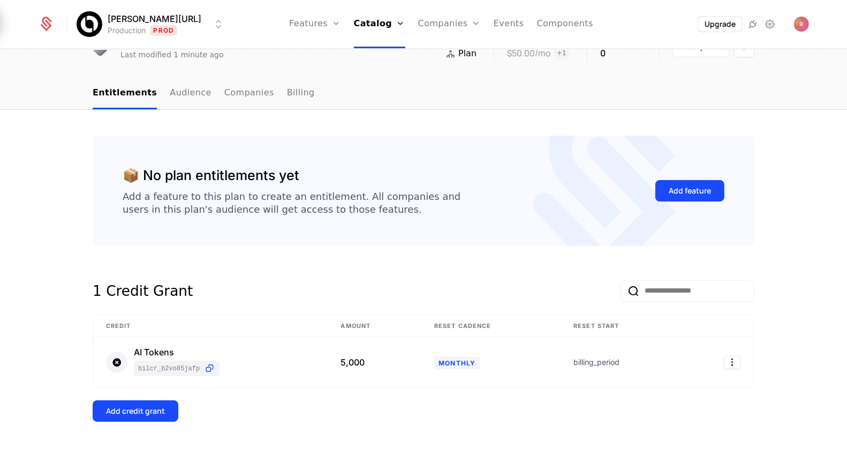
scroll to position [86, 0]
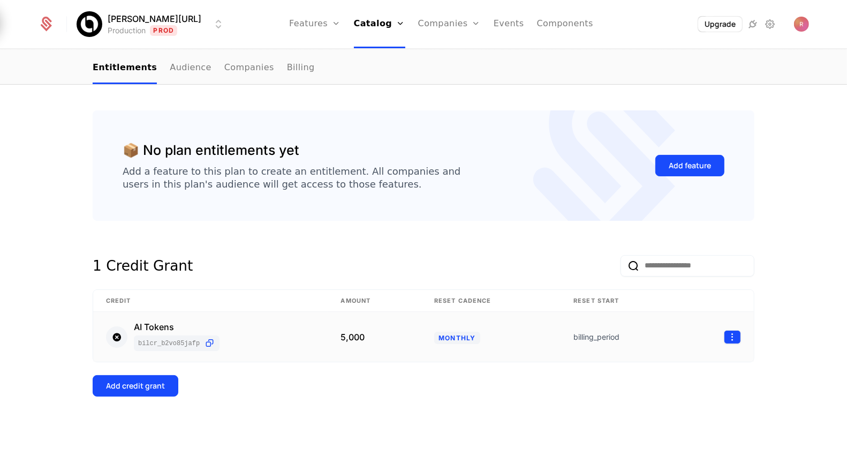
click at [734, 337] on html "Billy.ai Production Prod Features Features Flags Catalog Plans Add Ons Credits …" at bounding box center [423, 227] width 847 height 455
click at [677, 364] on div "Delete" at bounding box center [667, 363] width 40 height 15
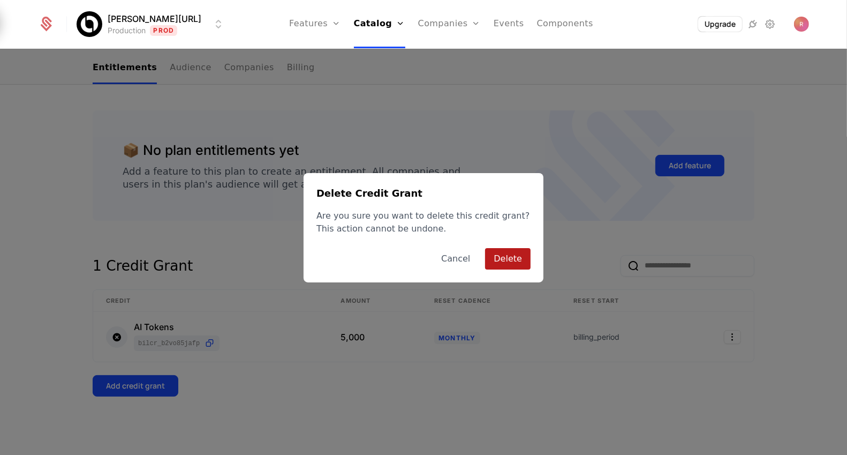
click at [497, 253] on button "Delete" at bounding box center [508, 258] width 46 height 21
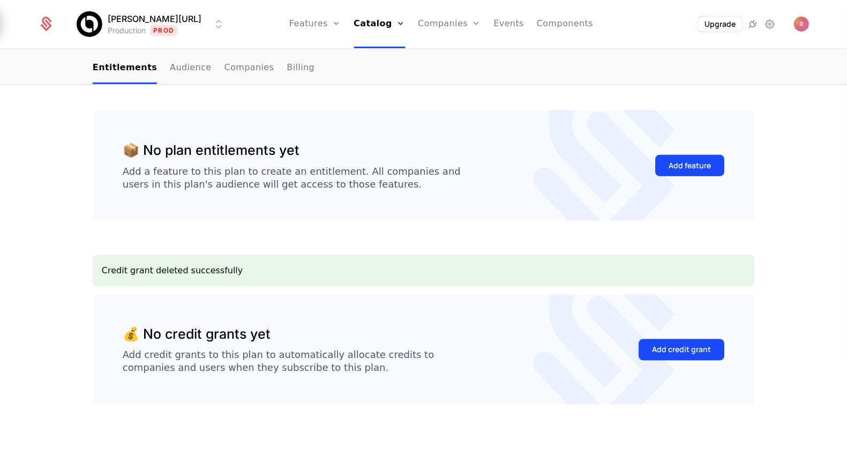
scroll to position [0, 0]
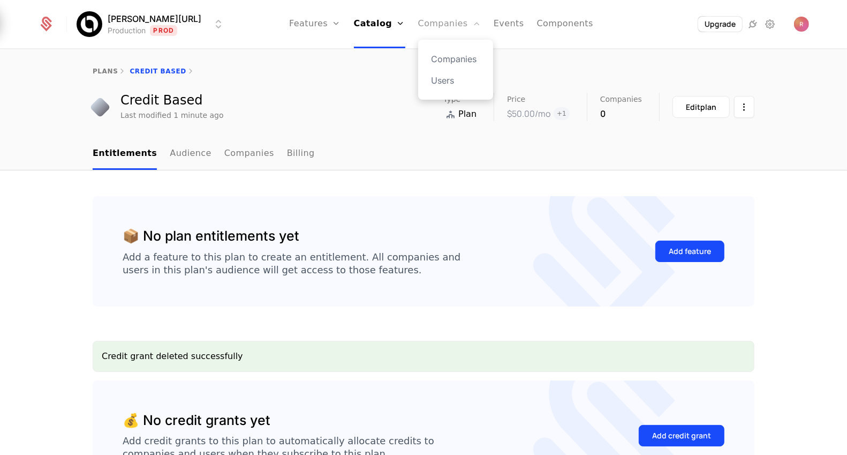
click at [418, 21] on link "Companies" at bounding box center [449, 24] width 63 height 48
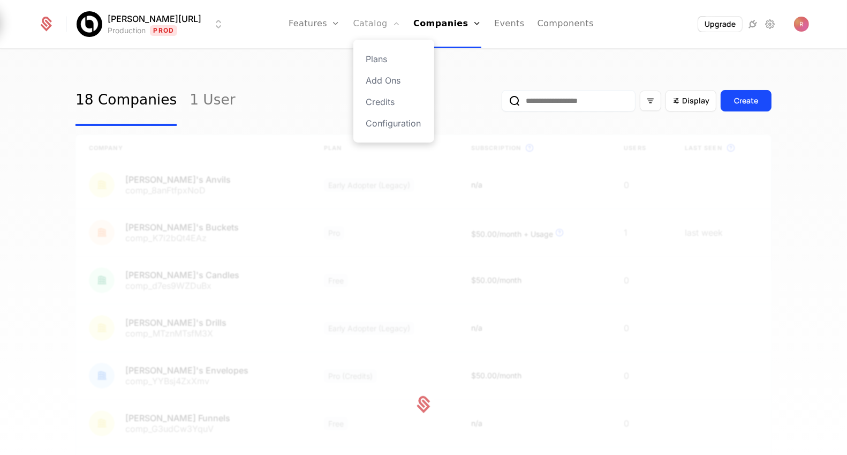
click at [367, 22] on link "Catalog" at bounding box center [378, 24] width 48 height 48
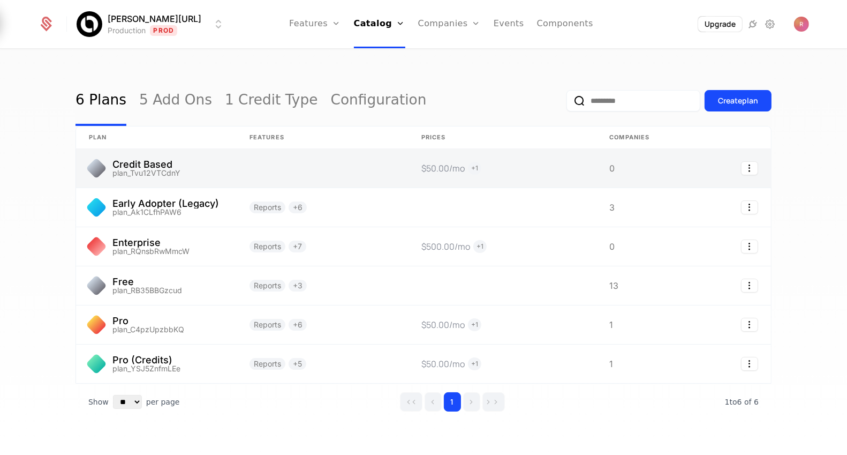
click at [209, 170] on link at bounding box center [156, 168] width 161 height 39
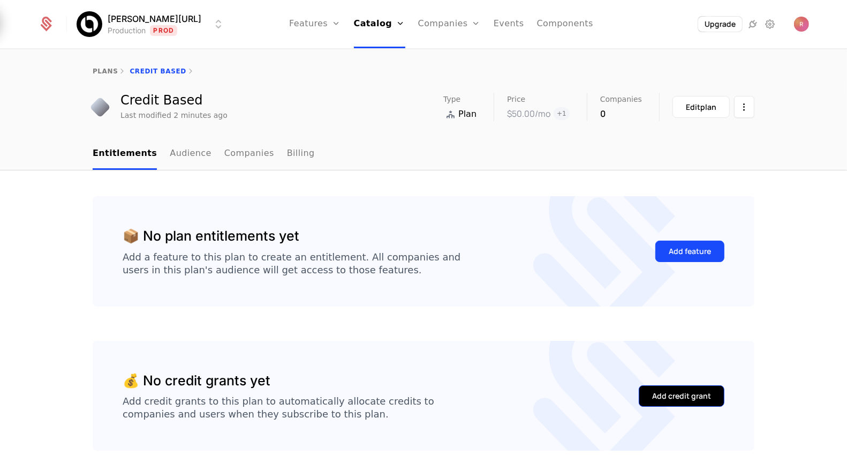
click at [705, 393] on div "Add credit grant" at bounding box center [681, 395] width 59 height 11
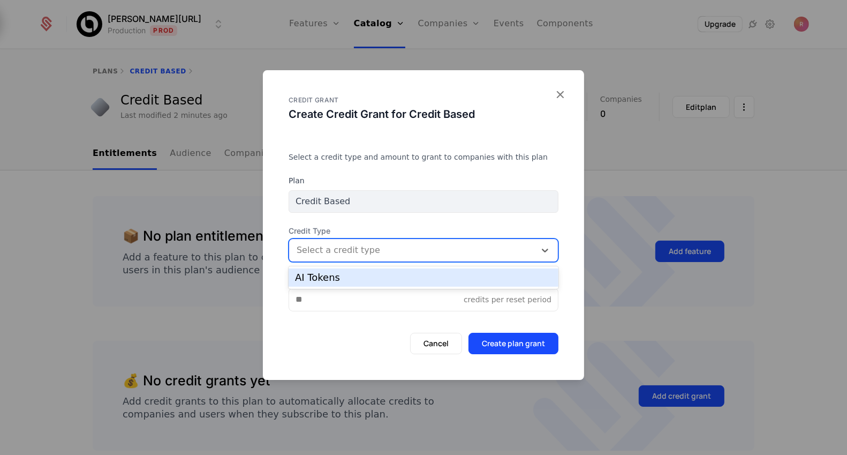
click at [351, 250] on div at bounding box center [412, 250] width 231 height 15
click at [347, 272] on div "AI Tokens" at bounding box center [424, 277] width 270 height 18
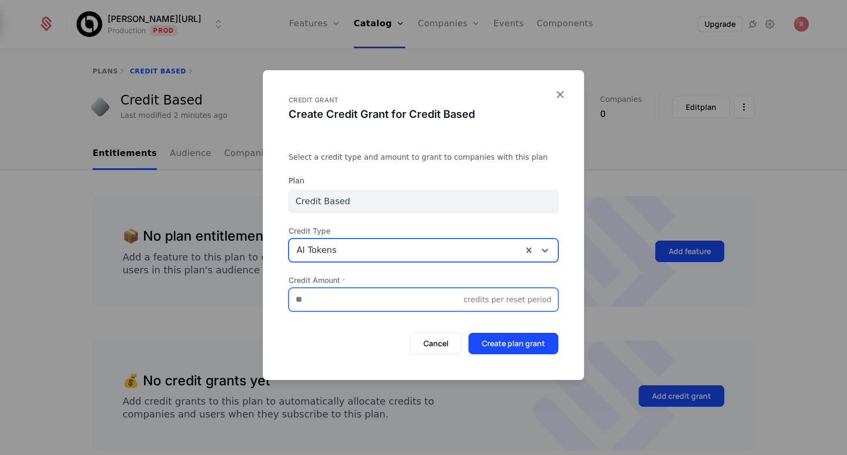
click at [340, 308] on input "Credit Amount *" at bounding box center [376, 299] width 175 height 22
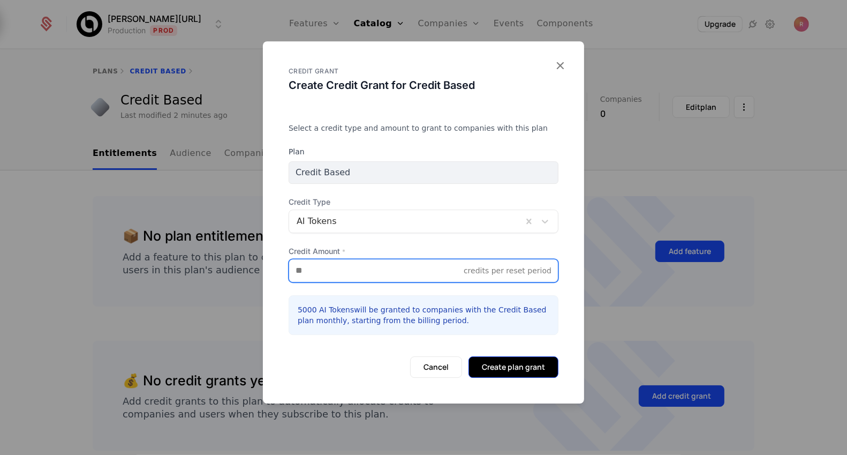
type input "****"
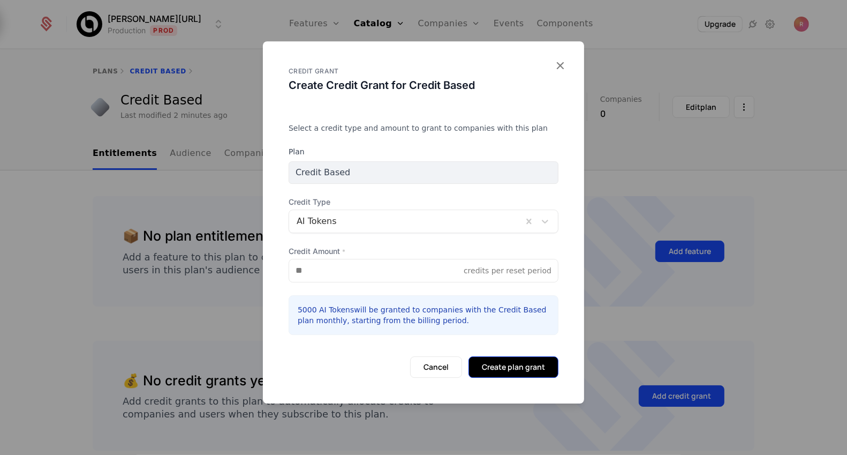
click at [487, 366] on button "Create plan grant" at bounding box center [514, 366] width 90 height 21
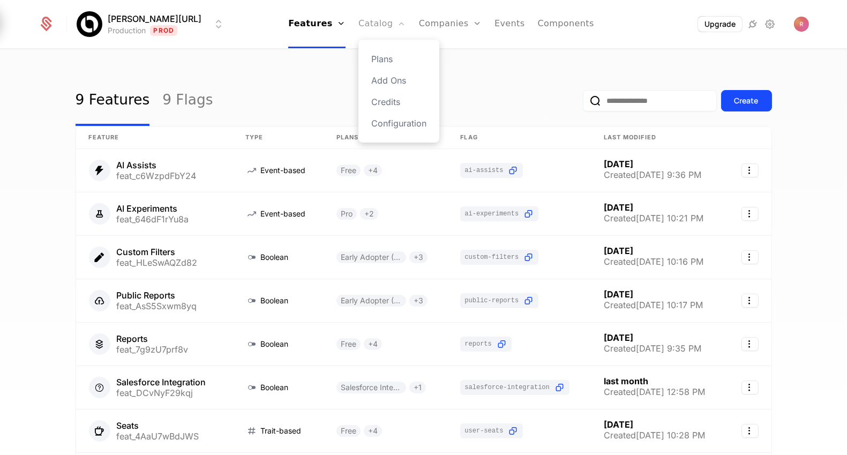
click at [370, 21] on link "Catalog" at bounding box center [382, 24] width 48 height 48
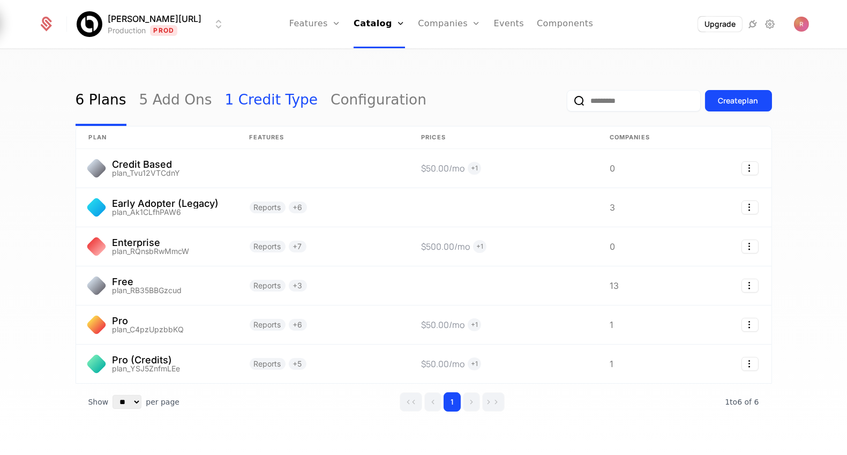
click at [260, 98] on link "1 Credit Type" at bounding box center [271, 101] width 93 height 50
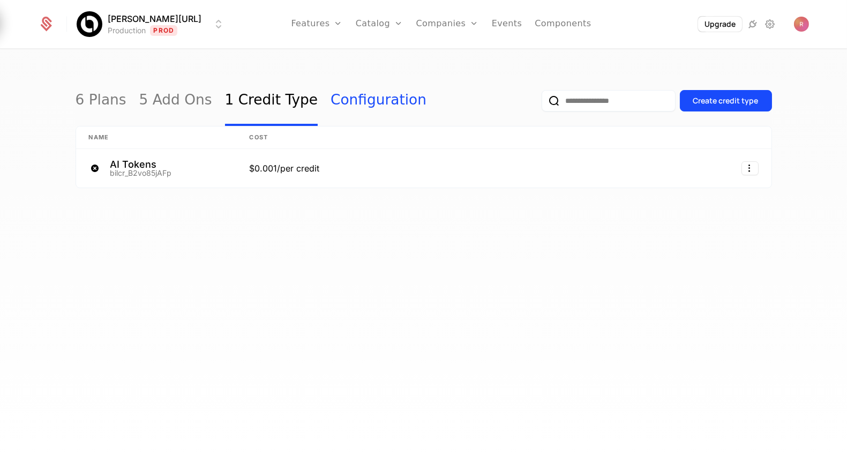
click at [358, 101] on link "Configuration" at bounding box center [378, 101] width 96 height 50
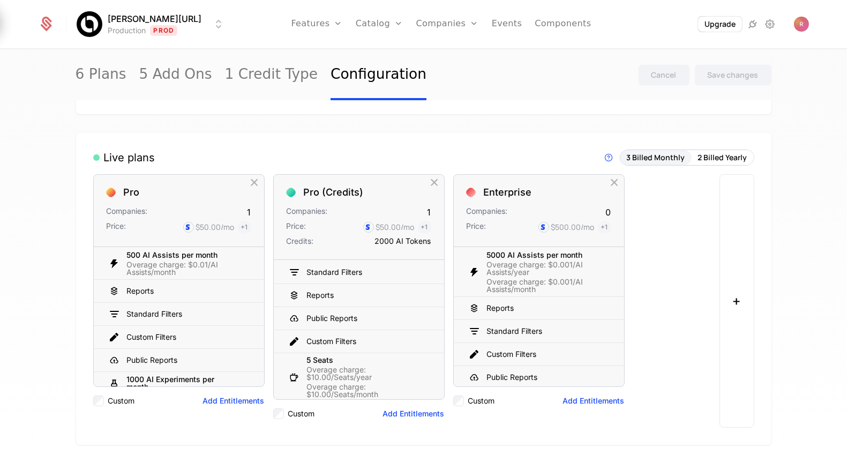
scroll to position [61, 0]
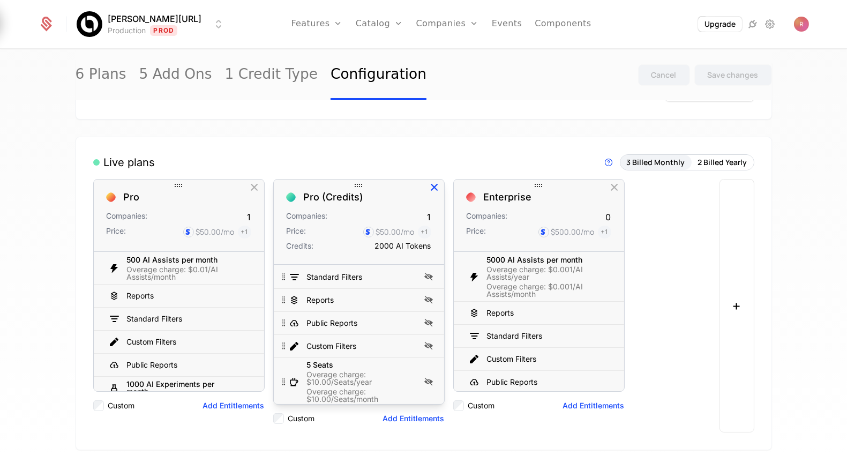
click at [434, 189] on icon "button" at bounding box center [435, 188] width 14 height 14
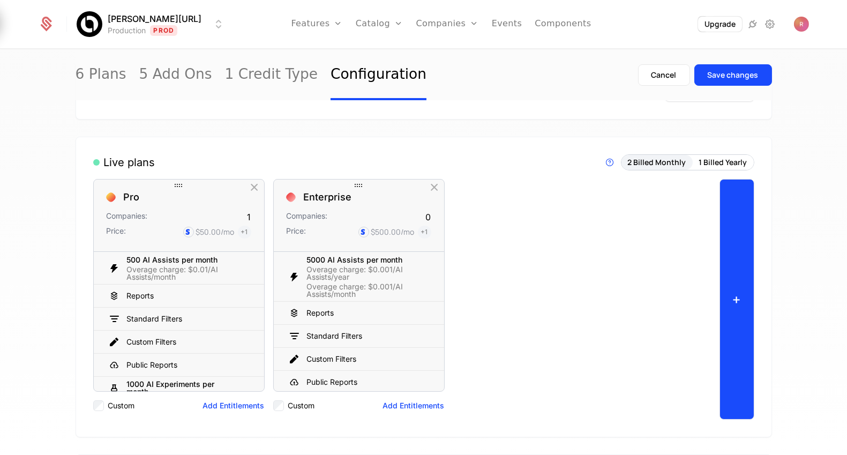
click at [734, 257] on button "+" at bounding box center [736, 299] width 35 height 241
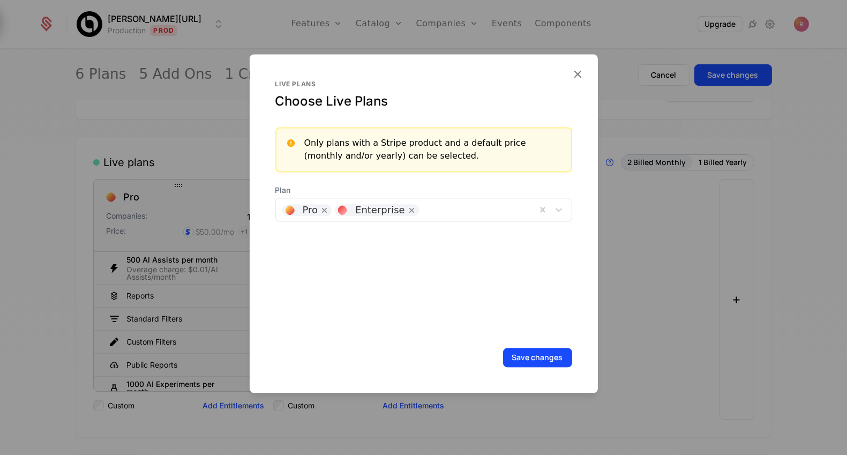
click at [433, 208] on div at bounding box center [477, 208] width 106 height 15
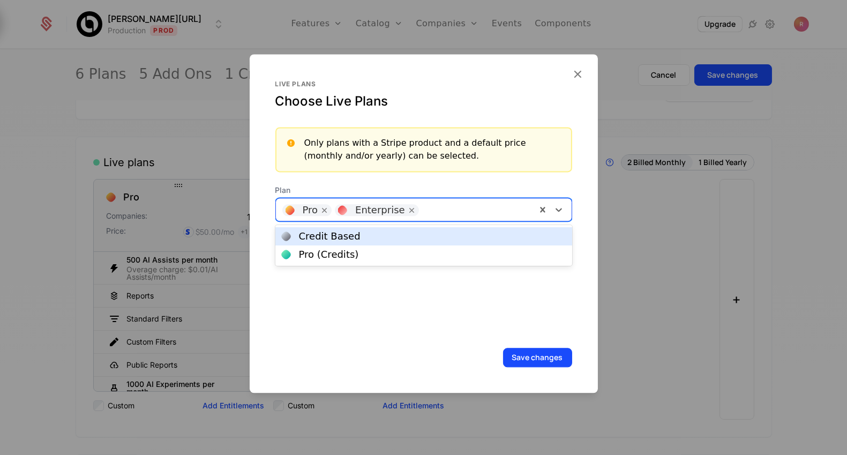
click at [358, 239] on div "Credit Based" at bounding box center [424, 236] width 284 height 10
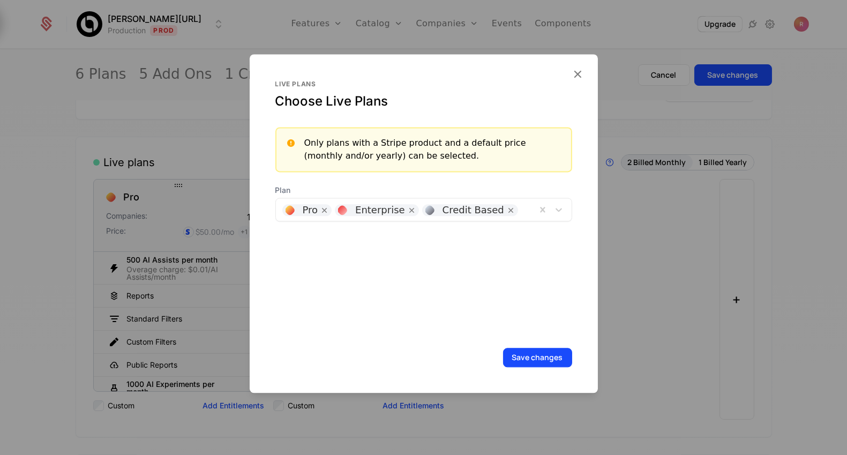
click at [519, 346] on div "Live plans Choose Live Plans Only plans with a Stripe product and a default pri…" at bounding box center [424, 223] width 348 height 339
click at [522, 364] on button "Save changes" at bounding box center [537, 357] width 69 height 19
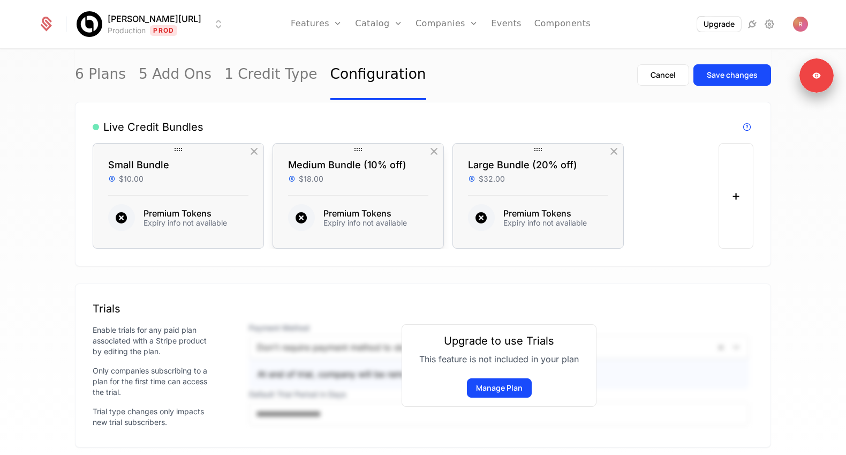
scroll to position [762, 0]
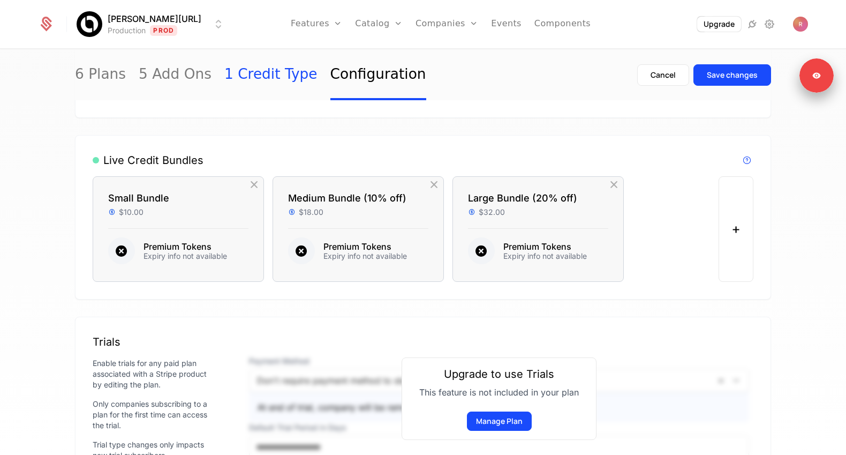
click at [266, 78] on link "1 Credit Type" at bounding box center [270, 75] width 93 height 50
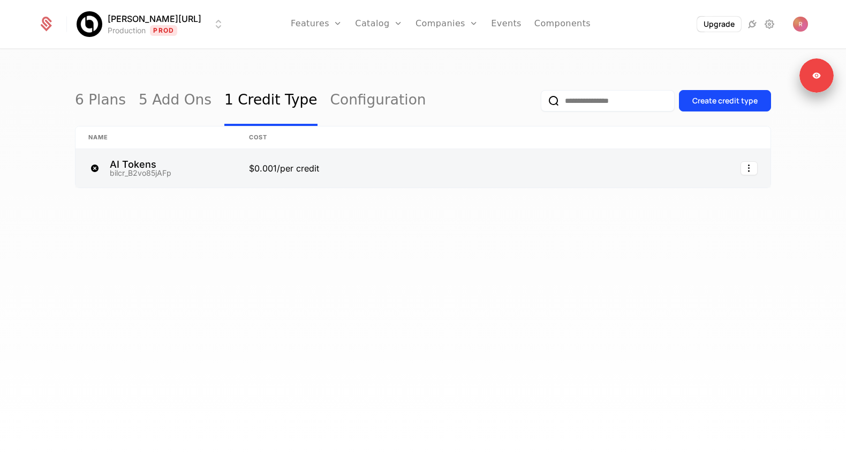
click at [215, 177] on link at bounding box center [156, 168] width 161 height 39
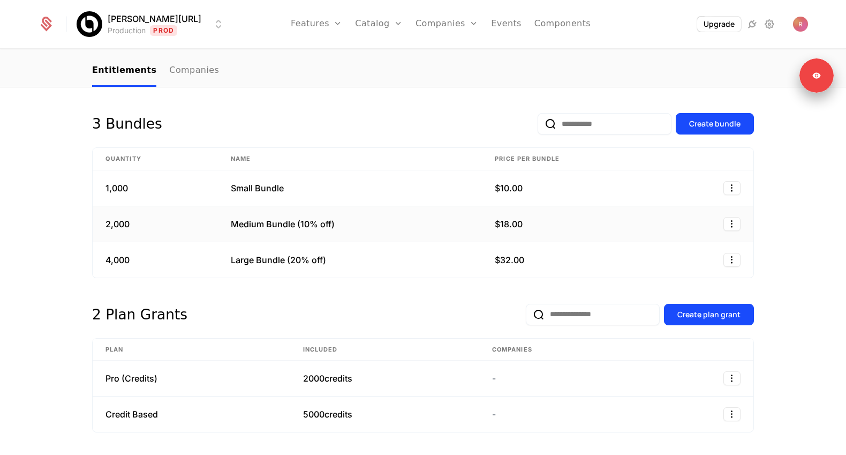
scroll to position [115, 0]
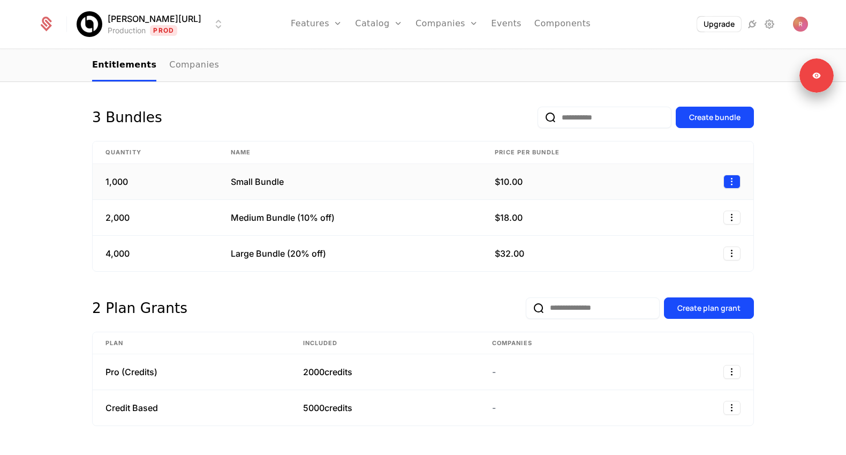
click at [737, 182] on html "Billy.ai Production Prod Features Features Flags Catalog Plans Add Ons Credits …" at bounding box center [423, 227] width 846 height 455
click at [663, 205] on div "Edit" at bounding box center [660, 206] width 27 height 15
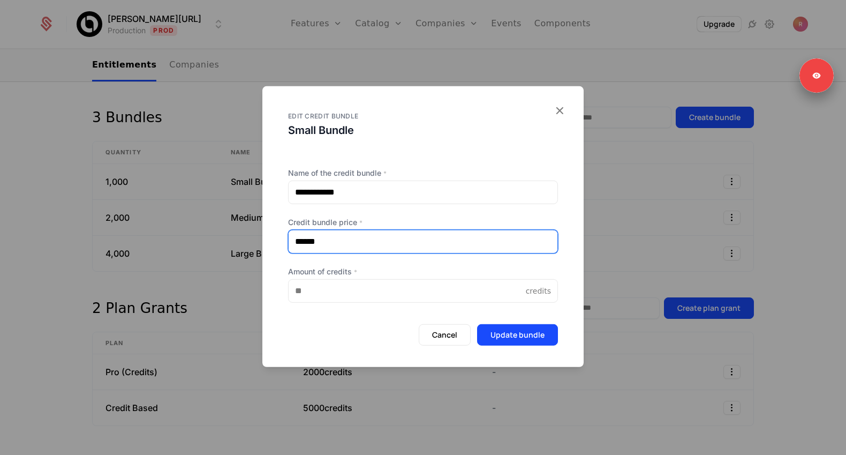
click at [304, 240] on input "******" at bounding box center [423, 241] width 269 height 22
click at [308, 242] on input "******" at bounding box center [423, 241] width 269 height 22
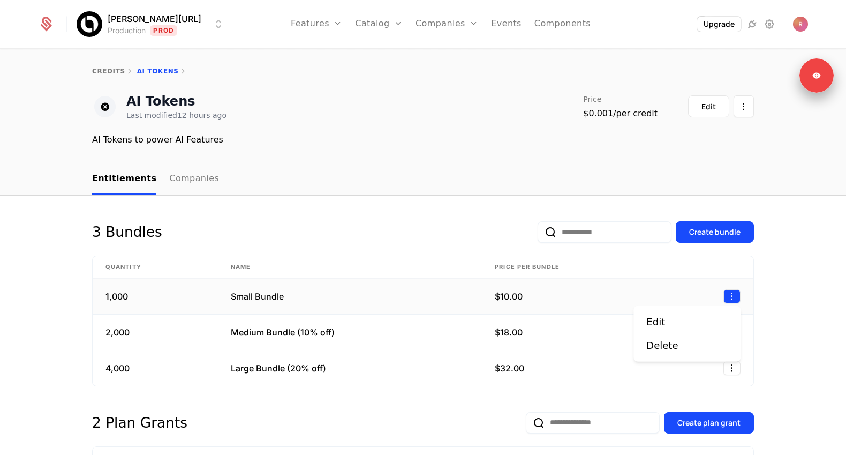
click at [726, 294] on html "Billy.ai Production Prod Features Features Flags Catalog Plans Add Ons Credits …" at bounding box center [423, 227] width 846 height 455
click at [670, 326] on div "Edit" at bounding box center [660, 321] width 27 height 15
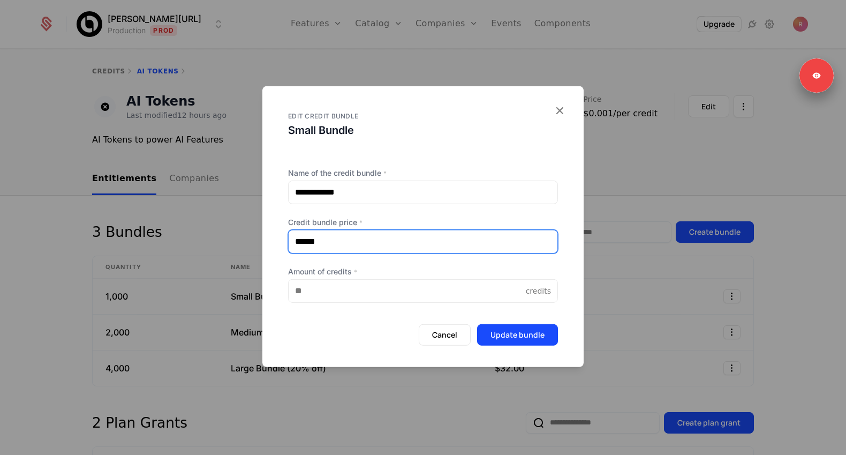
click at [309, 241] on input "******" at bounding box center [423, 241] width 269 height 22
type input "*****"
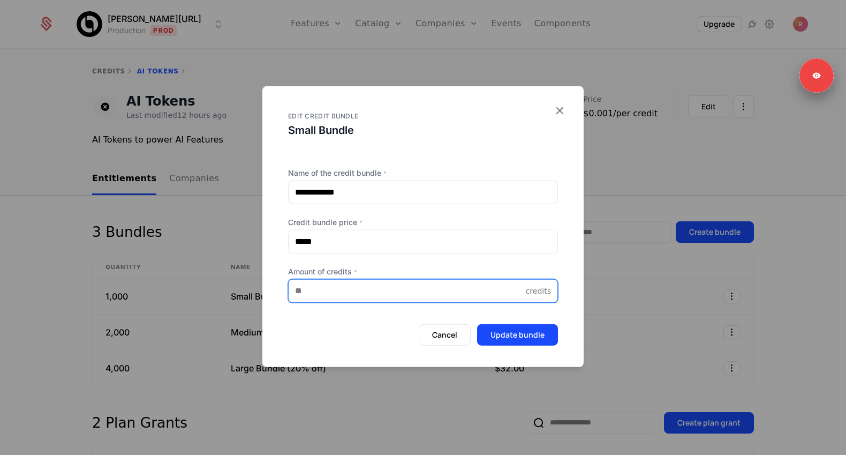
click at [310, 295] on input "****" at bounding box center [407, 290] width 237 height 22
type input "****"
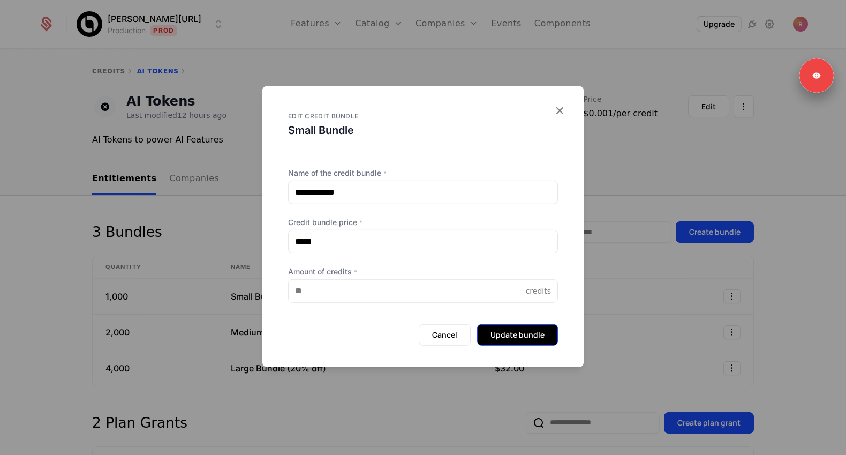
click at [520, 333] on button "Update bundle" at bounding box center [517, 334] width 81 height 21
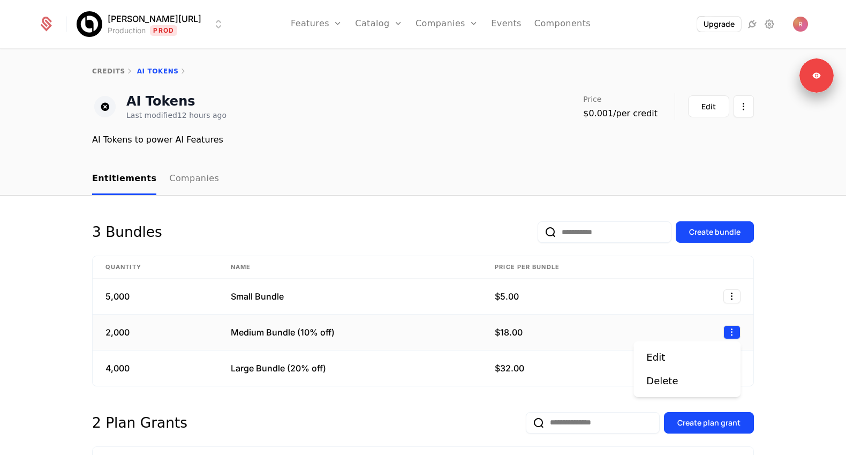
click at [734, 330] on html "Billy.ai Production Prod Features Features Flags Catalog Plans Add Ons Credits …" at bounding box center [423, 227] width 846 height 455
click at [653, 354] on div "Edit" at bounding box center [656, 357] width 19 height 15
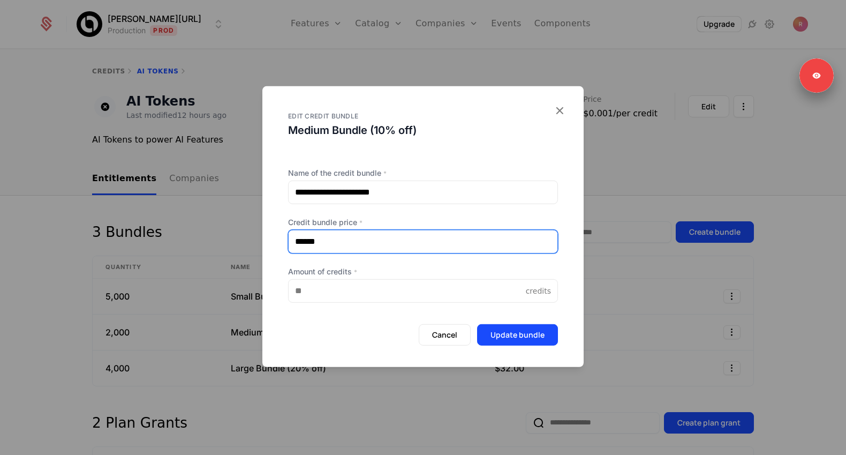
click at [329, 242] on input "******" at bounding box center [423, 241] width 269 height 22
type input "**"
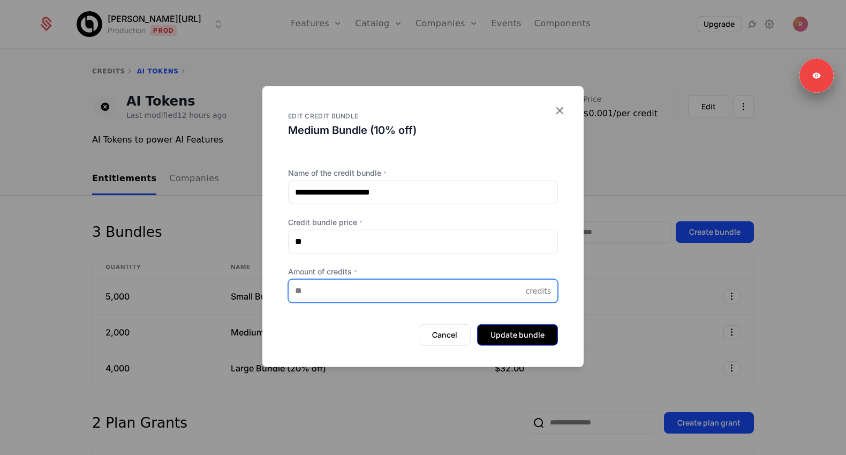
type input "*****"
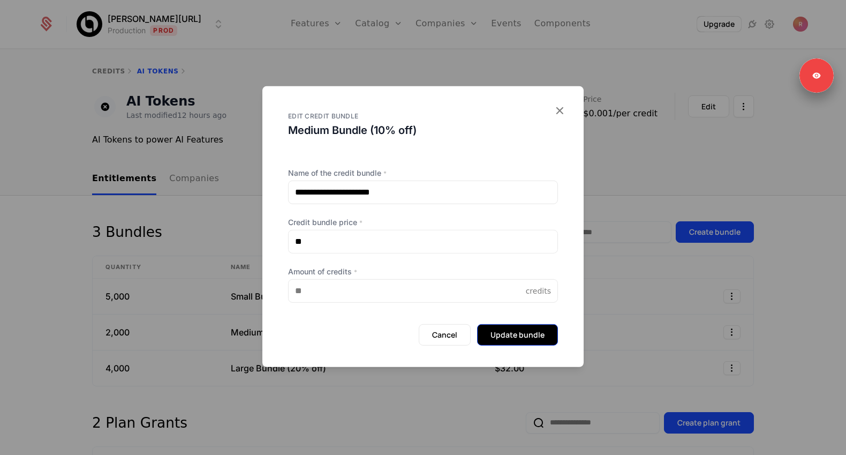
click at [516, 334] on button "Update bundle" at bounding box center [517, 334] width 81 height 21
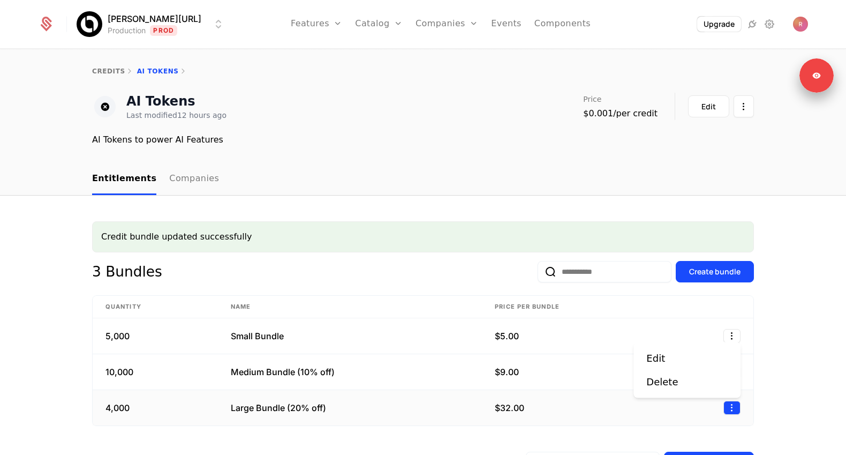
click at [728, 403] on html "Billy.ai Production Prod Features Features Flags Catalog Plans Add Ons Credits …" at bounding box center [423, 227] width 846 height 455
click at [671, 362] on div "Edit" at bounding box center [660, 358] width 27 height 15
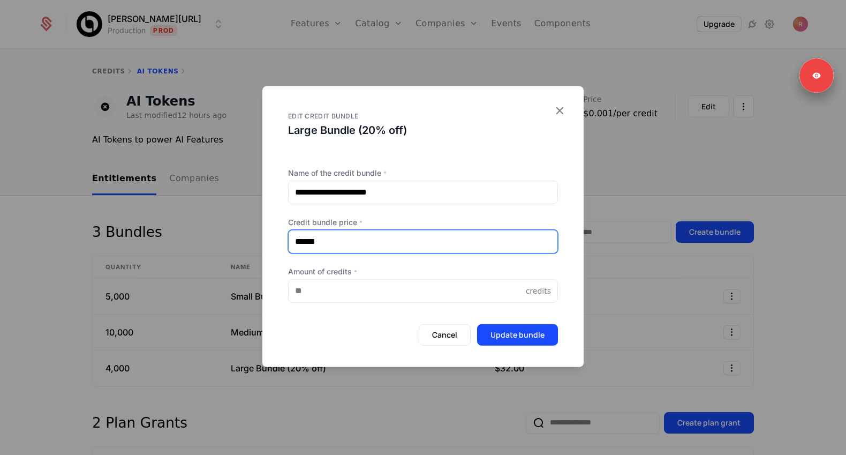
click at [336, 247] on input "******" at bounding box center [423, 241] width 269 height 22
type input "**"
type input "***"
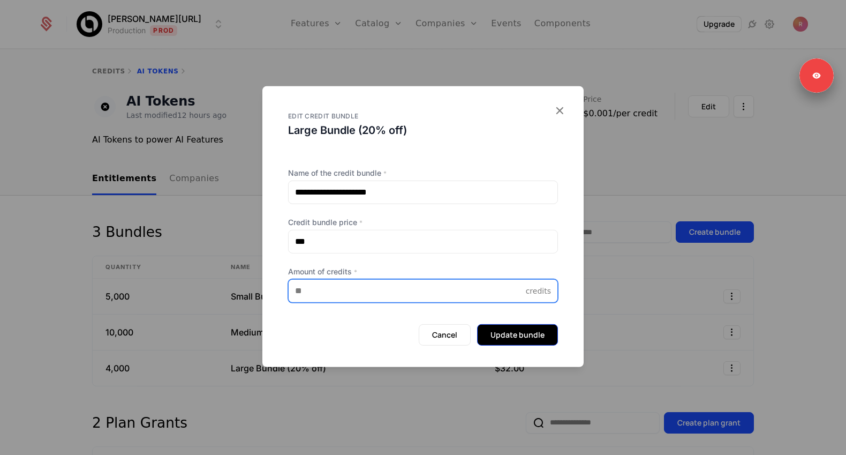
type input "*****"
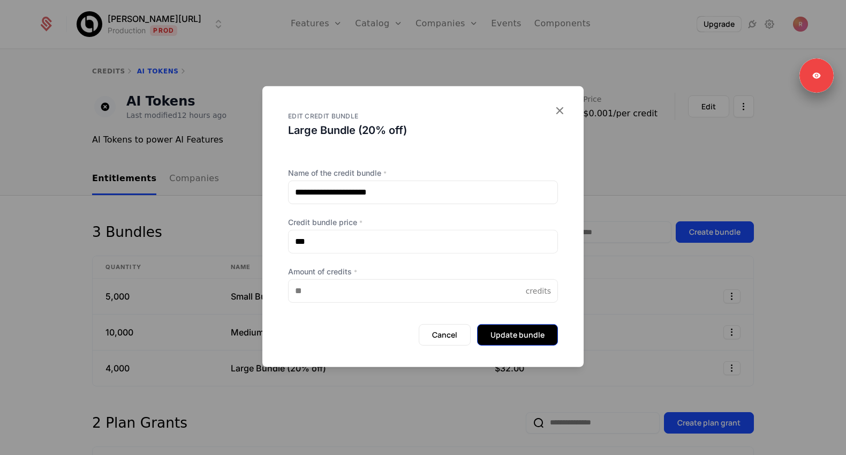
click at [533, 334] on button "Update bundle" at bounding box center [517, 334] width 81 height 21
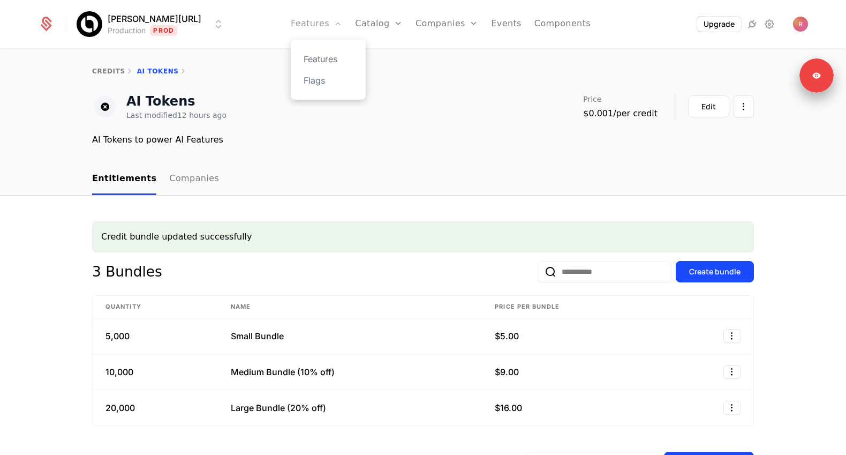
click at [298, 20] on link "Features" at bounding box center [316, 24] width 51 height 48
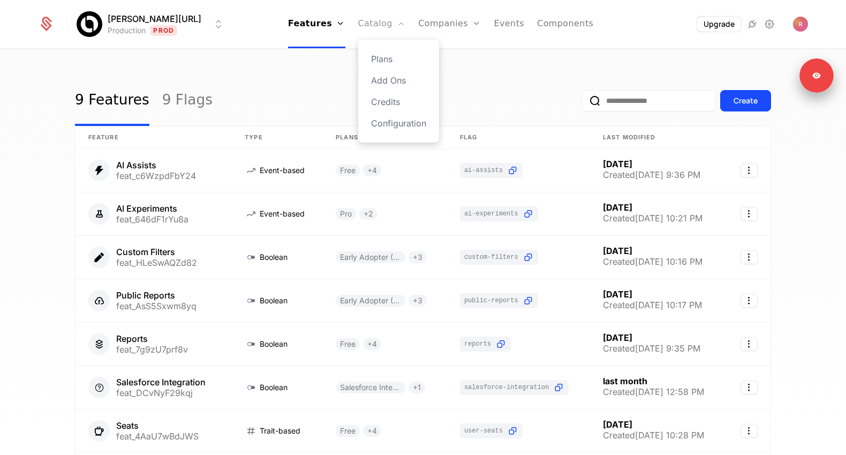
click at [368, 25] on link "Catalog" at bounding box center [382, 24] width 48 height 48
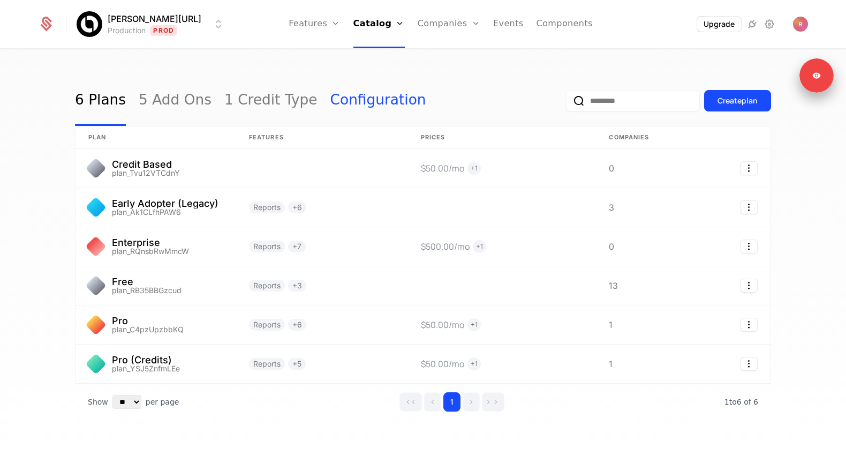
click at [330, 97] on link "Configuration" at bounding box center [378, 101] width 96 height 50
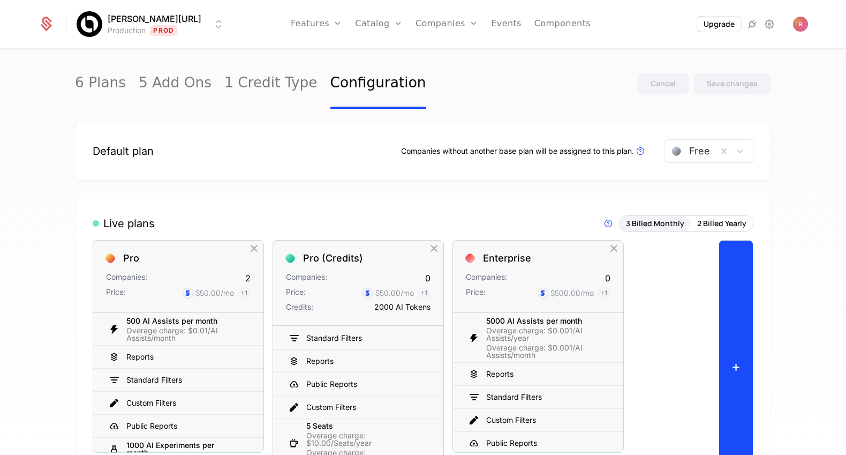
click at [726, 263] on button "+" at bounding box center [736, 366] width 35 height 253
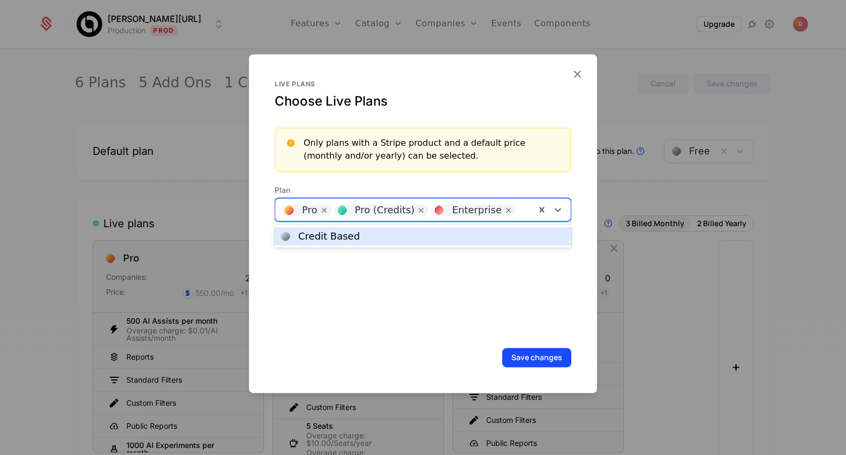
click at [524, 214] on div at bounding box center [525, 208] width 8 height 15
click at [366, 240] on div "Credit Based" at bounding box center [423, 236] width 284 height 10
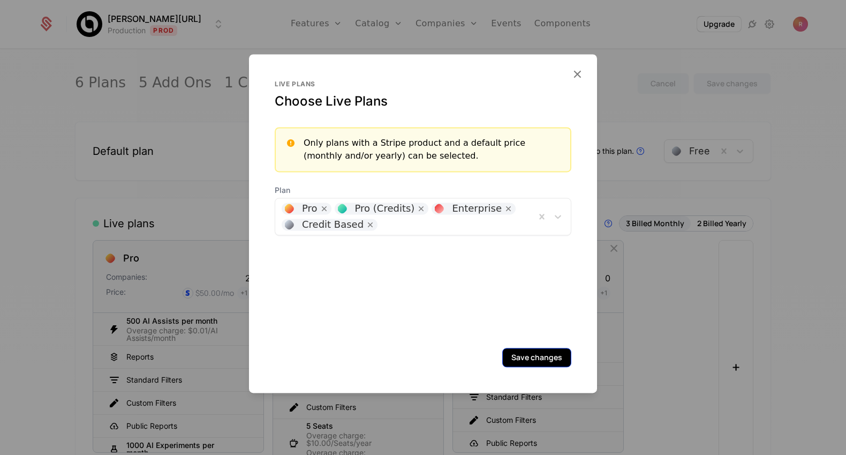
click at [528, 354] on button "Save changes" at bounding box center [536, 357] width 69 height 19
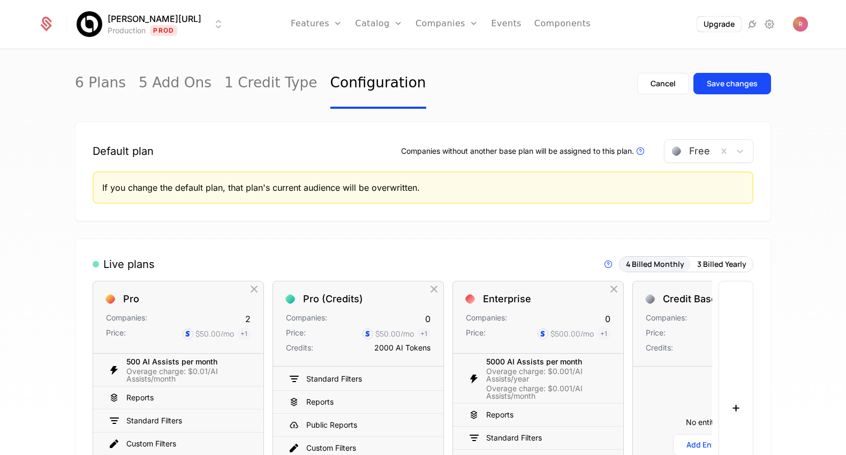
click at [726, 94] on div "Cancel Save changes" at bounding box center [704, 83] width 134 height 50
click at [726, 87] on div "Save changes" at bounding box center [732, 83] width 51 height 11
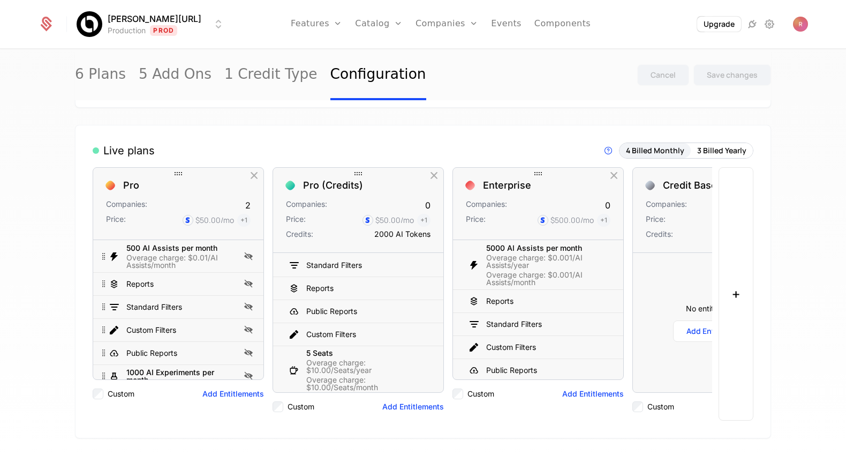
scroll to position [5, 0]
